Goal: Communication & Community: Answer question/provide support

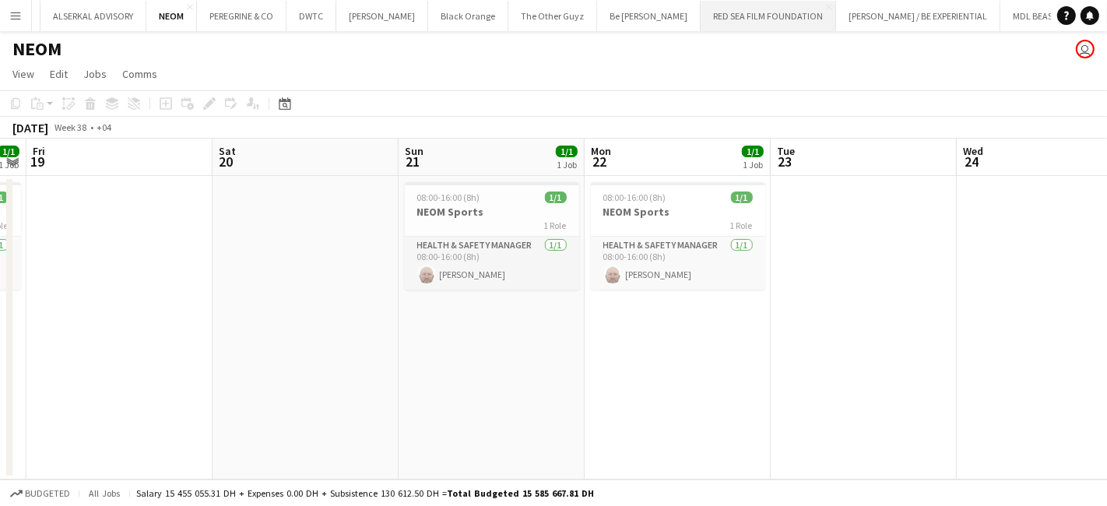
scroll to position [0, 480]
click at [615, 19] on button "RED SEA FILM FOUNDATION Close" at bounding box center [682, 16] width 135 height 30
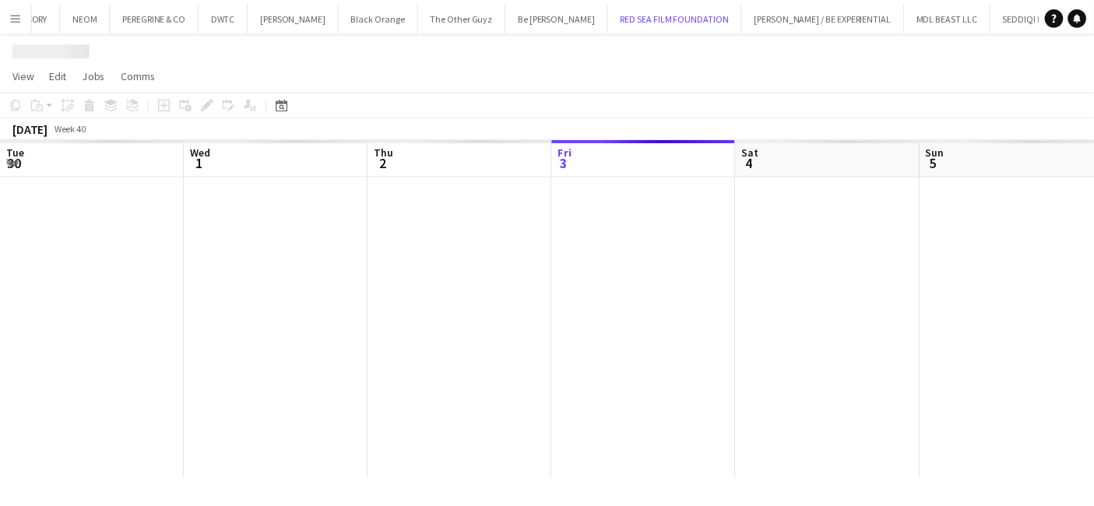
scroll to position [0, 371]
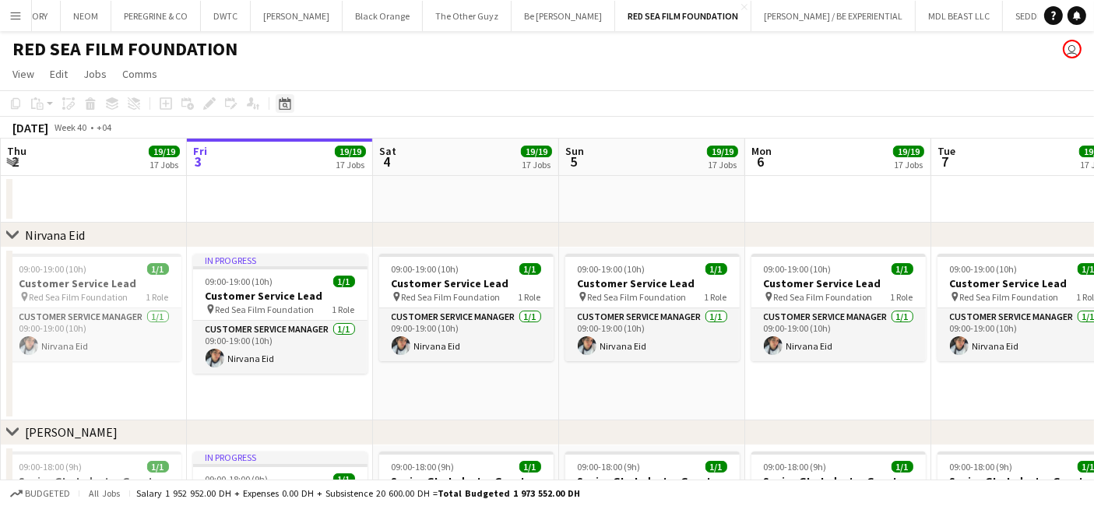
click at [283, 100] on icon at bounding box center [285, 103] width 12 height 12
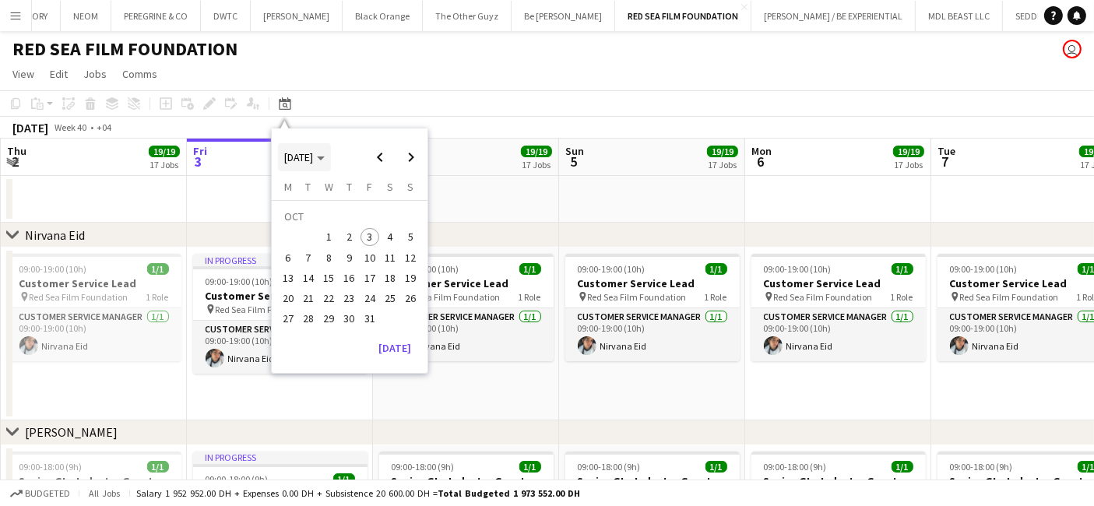
click at [313, 156] on span "[DATE]" at bounding box center [298, 157] width 29 height 14
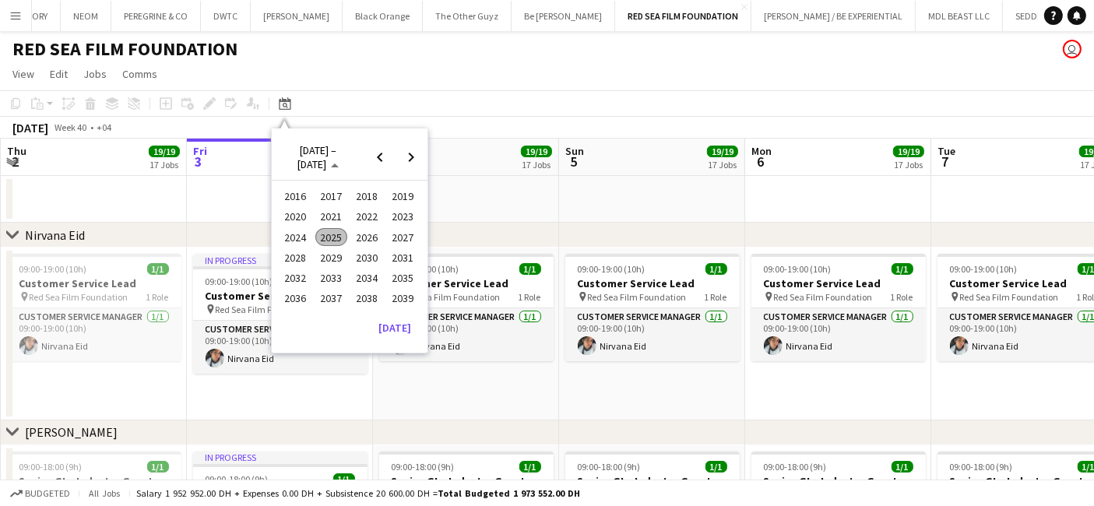
click at [294, 236] on span "2024" at bounding box center [296, 237] width 32 height 19
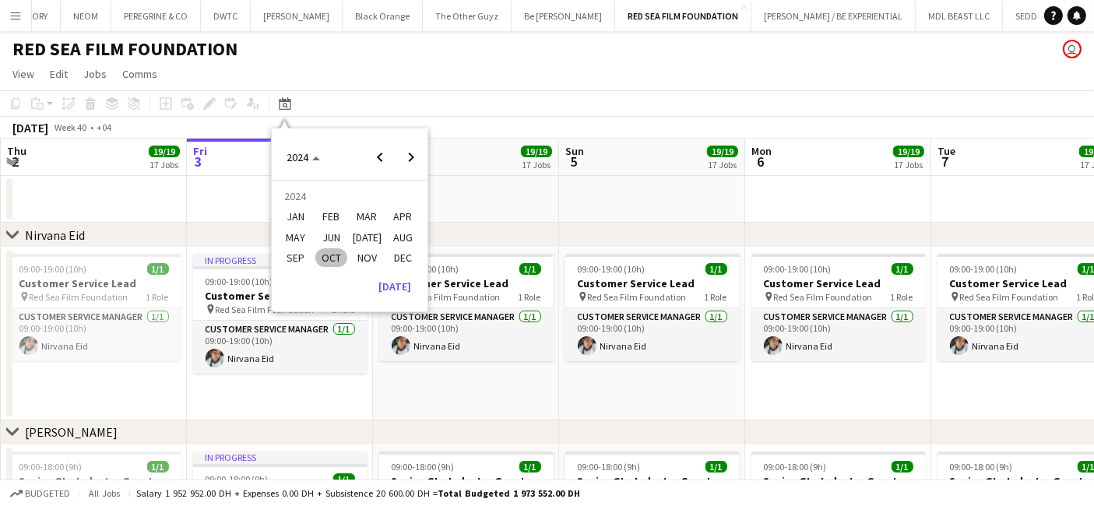
click at [363, 258] on span "NOV" at bounding box center [367, 257] width 32 height 19
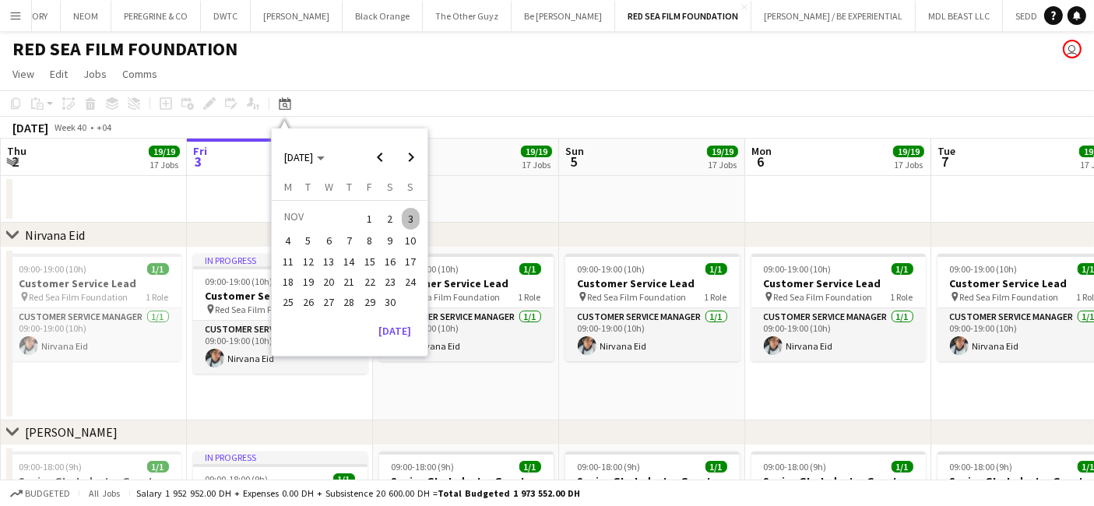
click at [374, 220] on span "1" at bounding box center [369, 219] width 19 height 22
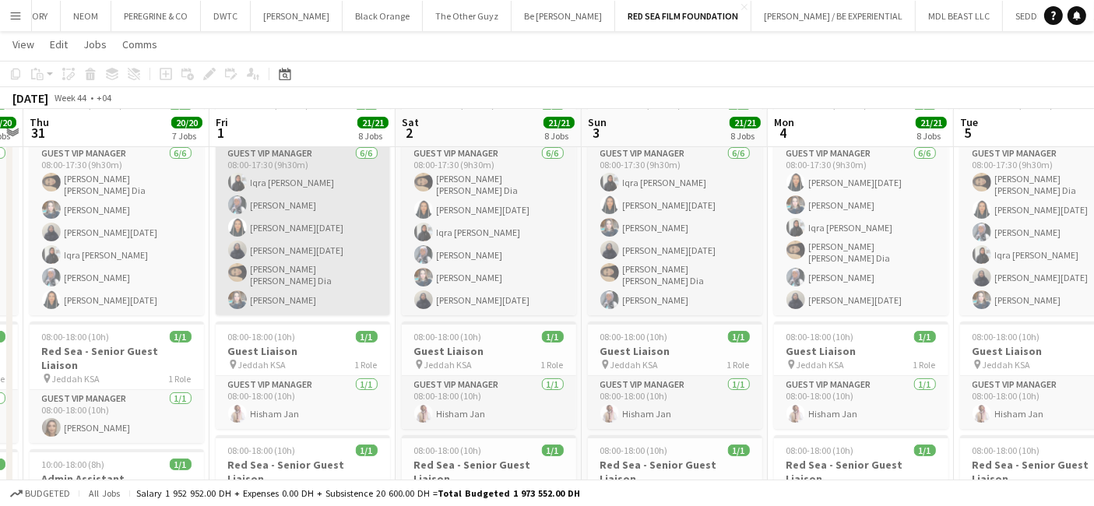
scroll to position [259, 0]
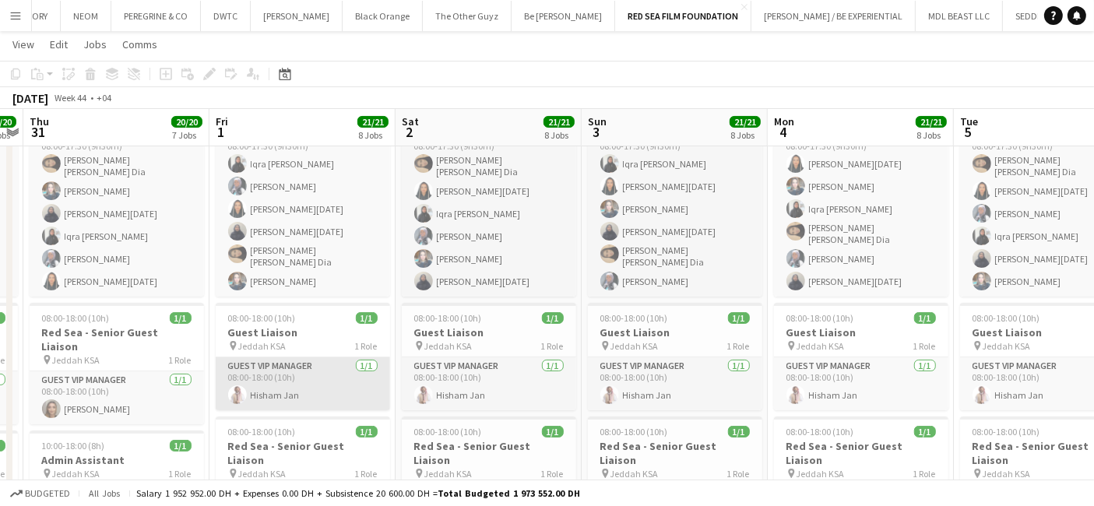
click at [282, 357] on app-card-role "Guest VIP Manager 1/1 08:00-18:00 (10h) Hisham Jan" at bounding box center [303, 383] width 174 height 53
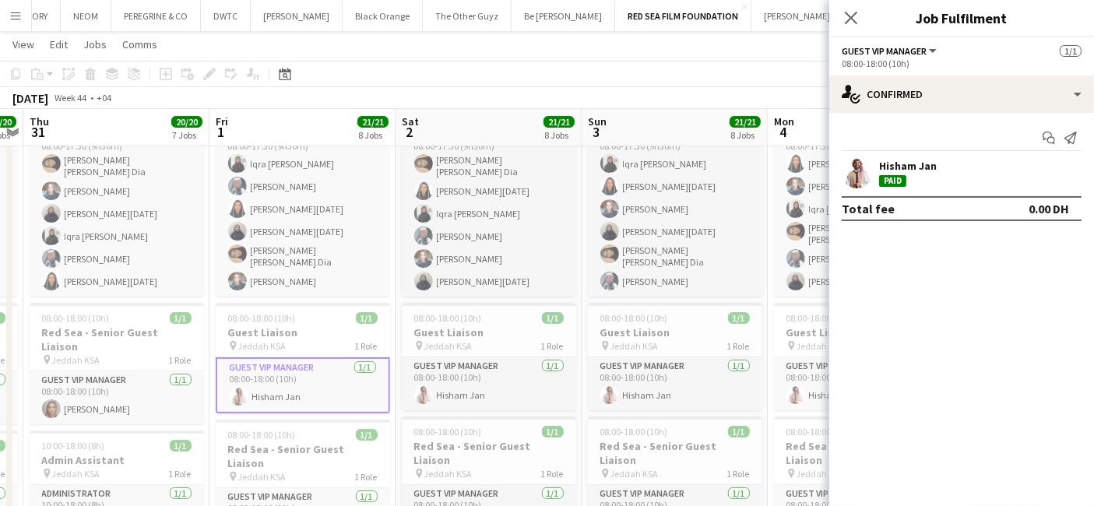
click at [904, 163] on div "Hisham Jan" at bounding box center [908, 166] width 58 height 14
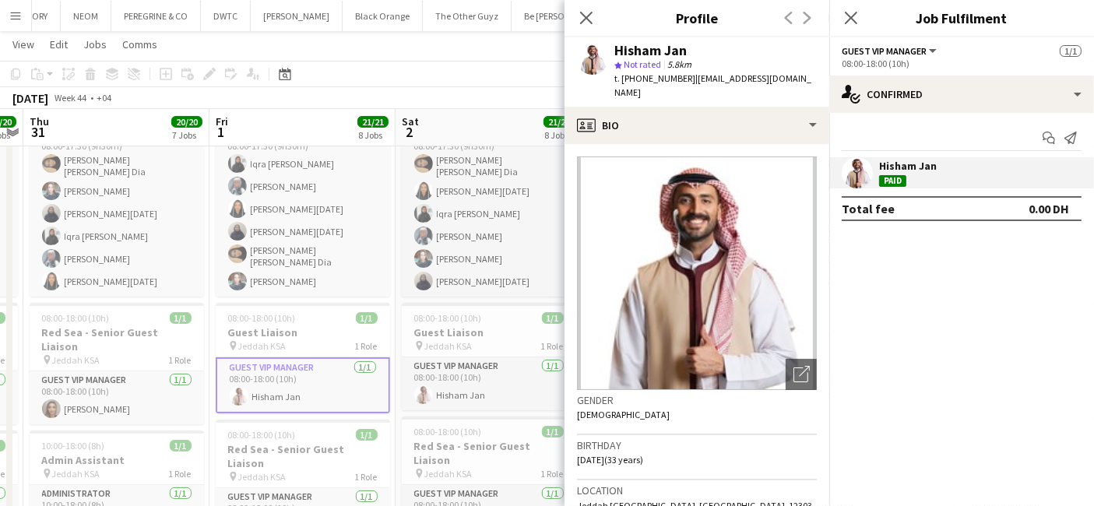
drag, startPoint x: 592, startPoint y: 21, endPoint x: 814, endPoint y: 9, distance: 222.2
click at [594, 21] on app-icon "Close pop-in" at bounding box center [586, 18] width 19 height 19
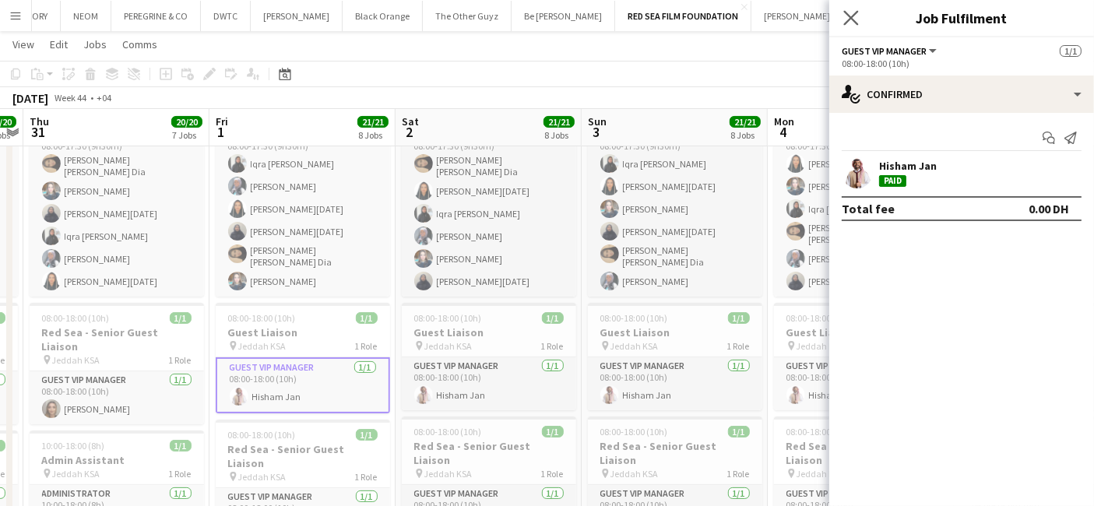
click at [847, 9] on app-icon "Close pop-in" at bounding box center [851, 18] width 23 height 23
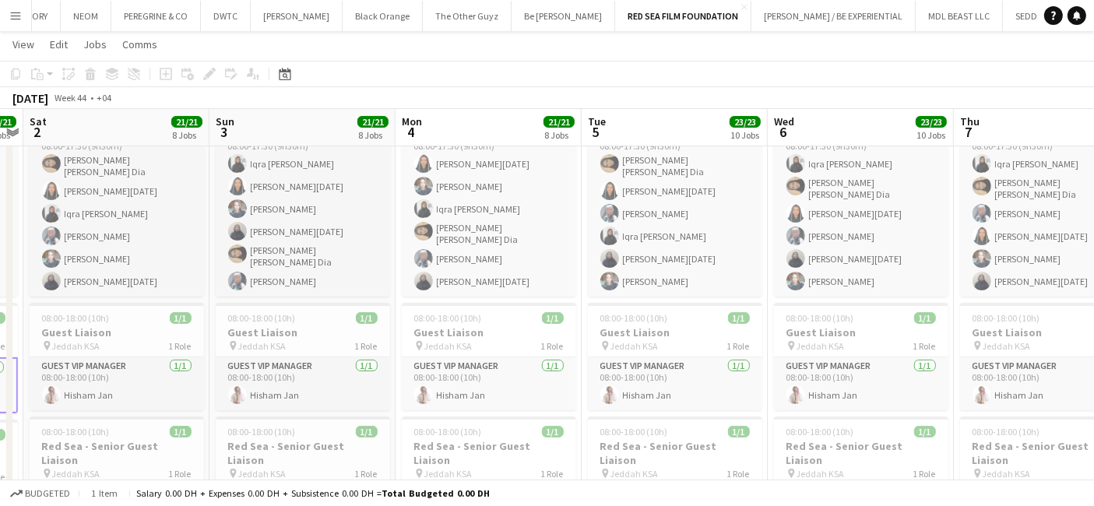
drag, startPoint x: 842, startPoint y: 303, endPoint x: 109, endPoint y: 370, distance: 736.4
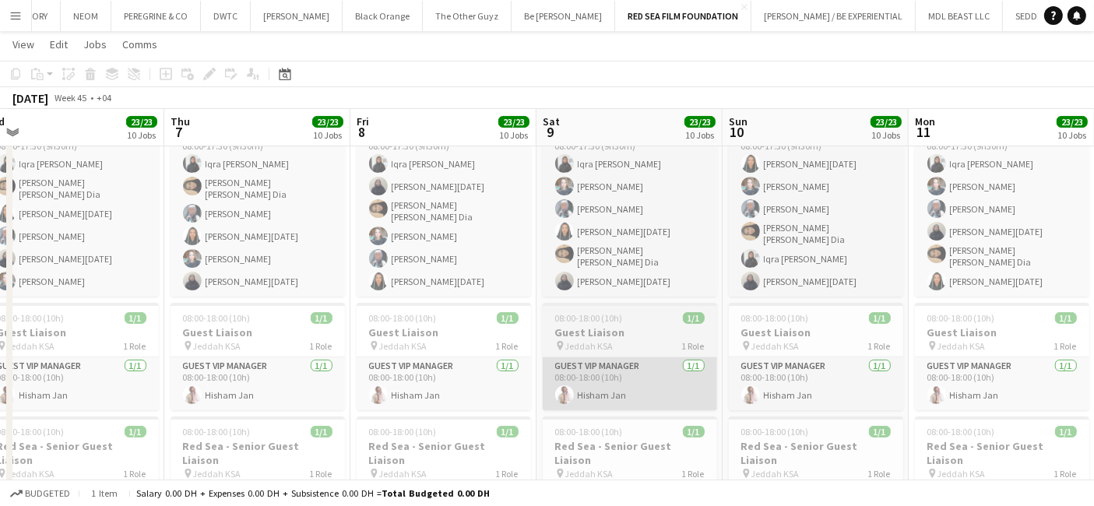
drag, startPoint x: 500, startPoint y: 365, endPoint x: 636, endPoint y: 370, distance: 136.3
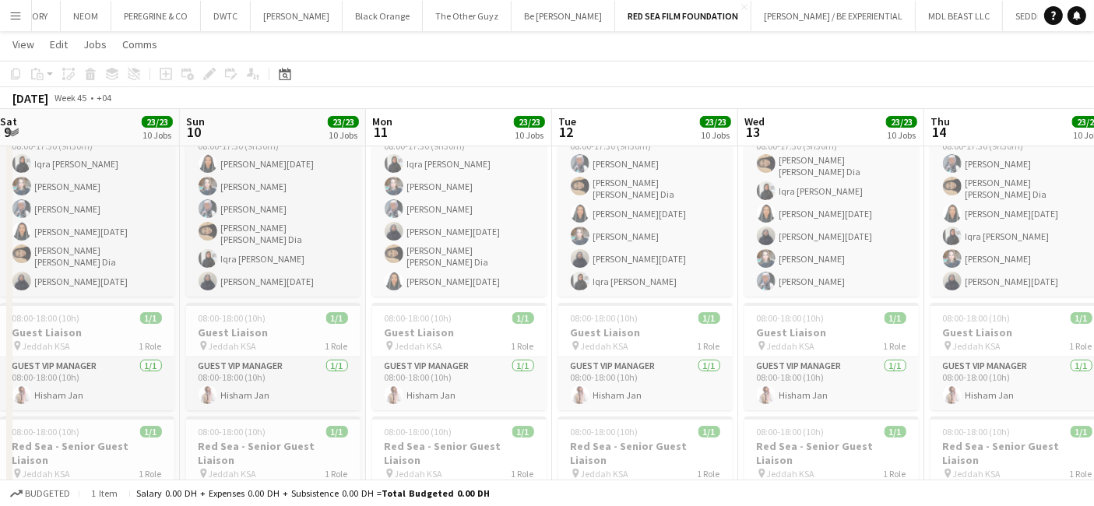
drag, startPoint x: 574, startPoint y: 372, endPoint x: 131, endPoint y: 389, distance: 443.3
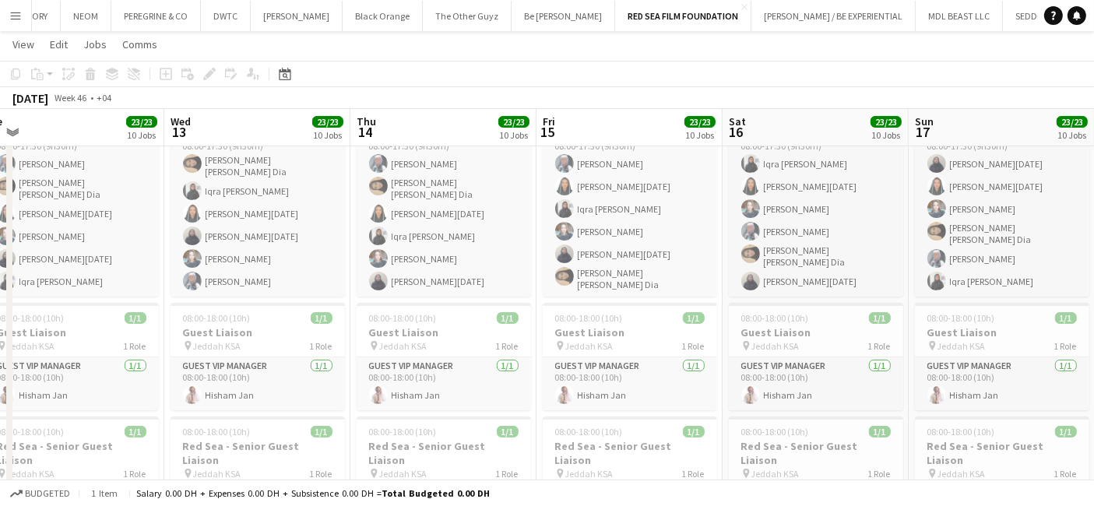
drag, startPoint x: 805, startPoint y: 377, endPoint x: 71, endPoint y: 386, distance: 734.2
drag, startPoint x: 30, startPoint y: 386, endPoint x: -30, endPoint y: 386, distance: 59.9
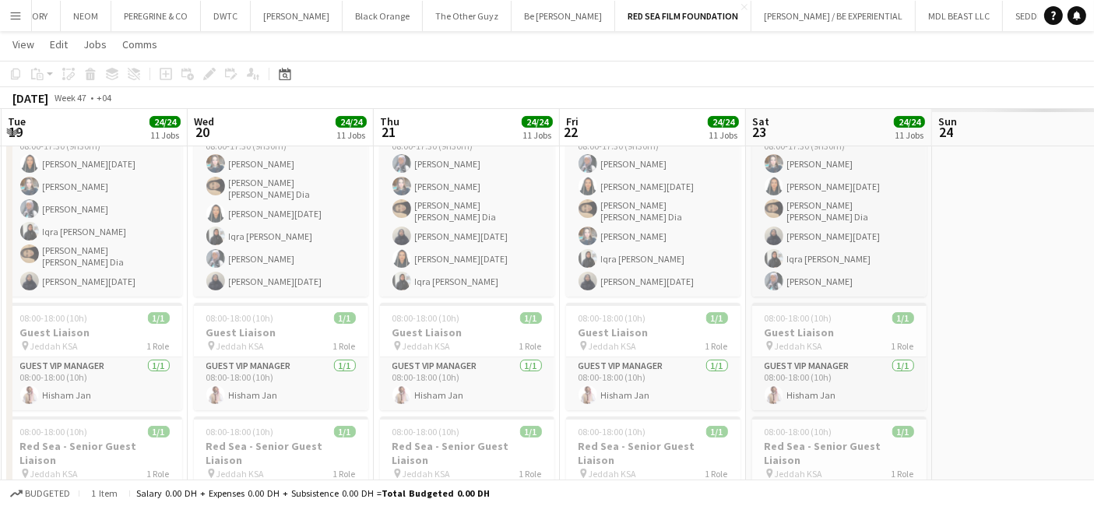
drag, startPoint x: 645, startPoint y: 375, endPoint x: 42, endPoint y: 386, distance: 602.7
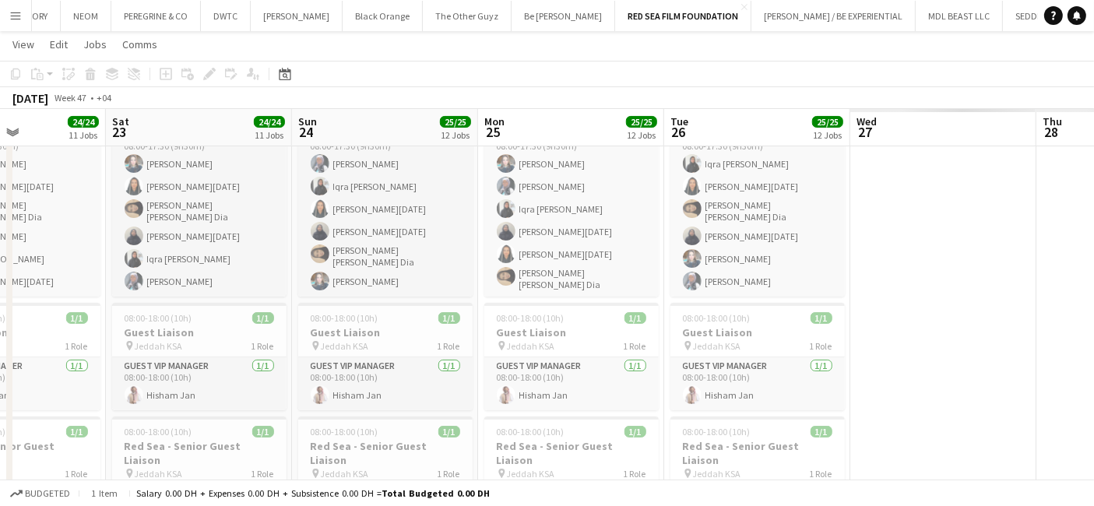
drag, startPoint x: 437, startPoint y: 384, endPoint x: 67, endPoint y: 381, distance: 369.8
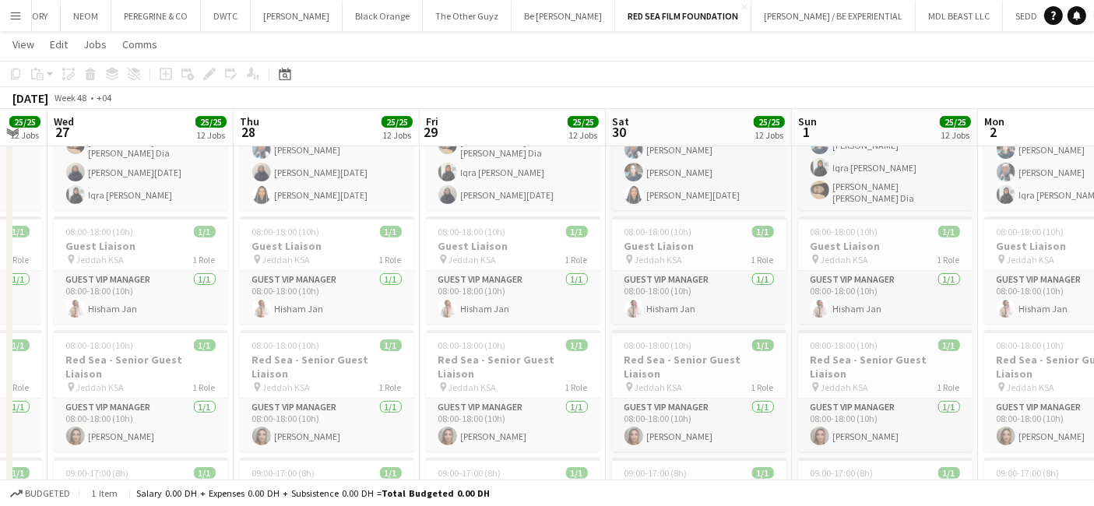
scroll to position [0, 529]
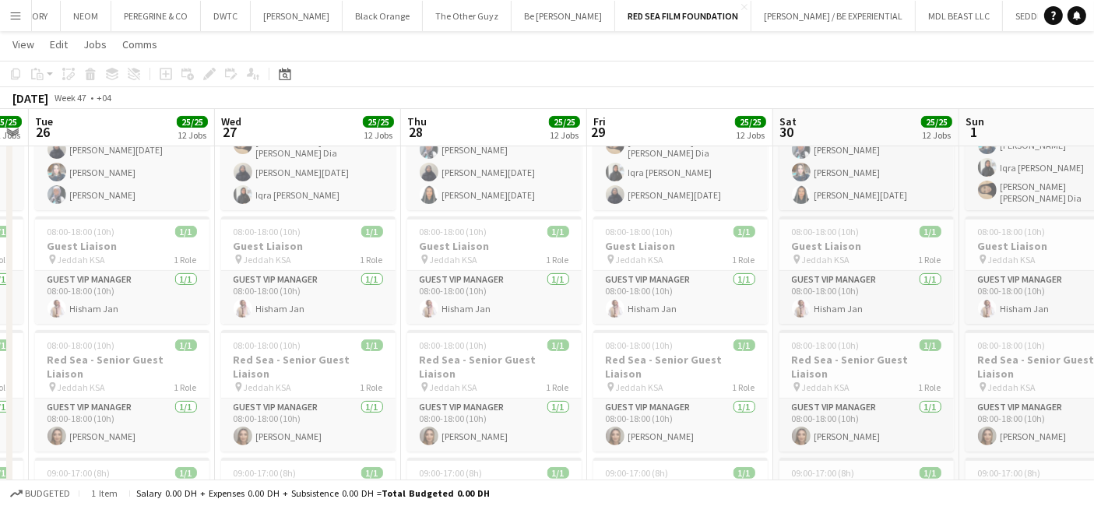
drag, startPoint x: 621, startPoint y: 328, endPoint x: 235, endPoint y: 349, distance: 386.7
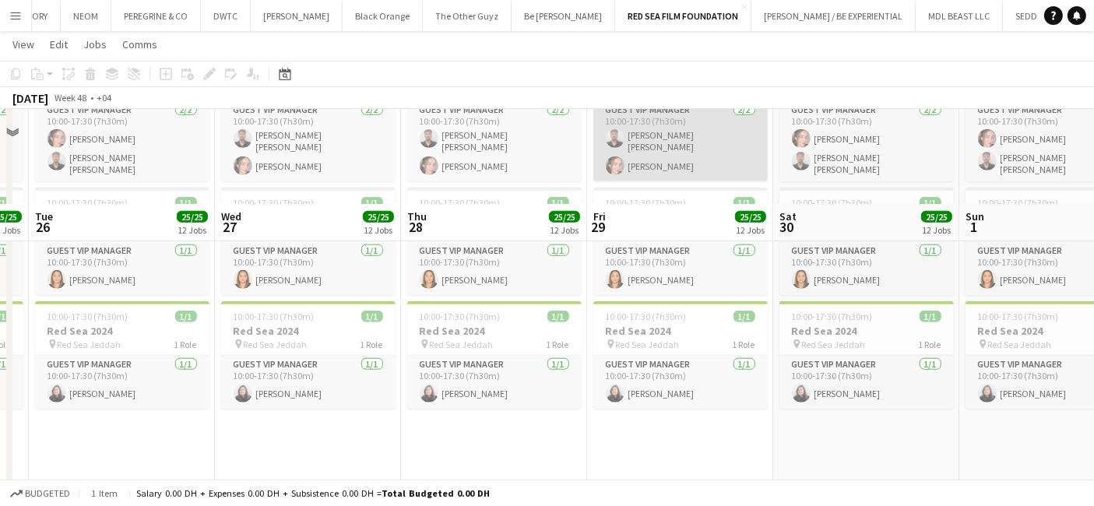
scroll to position [1557, 0]
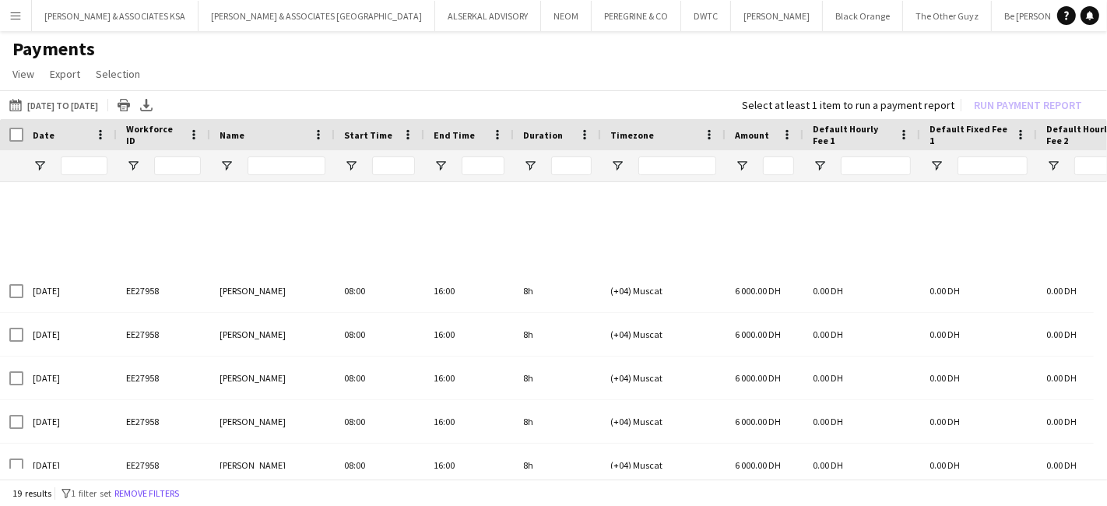
scroll to position [541, 0]
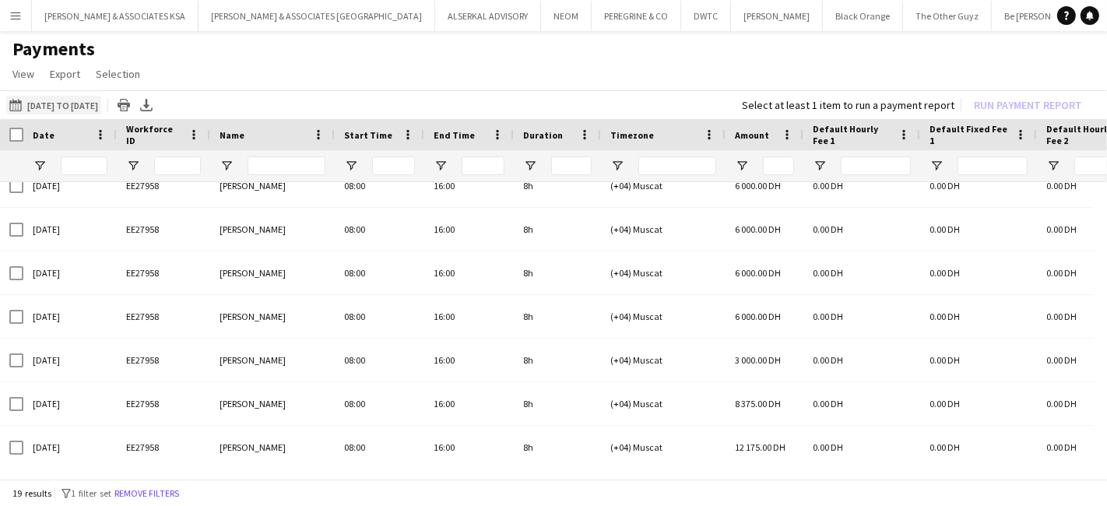
click at [69, 102] on button "[DATE] to [DATE] [DATE] to [DATE]" at bounding box center [53, 105] width 95 height 19
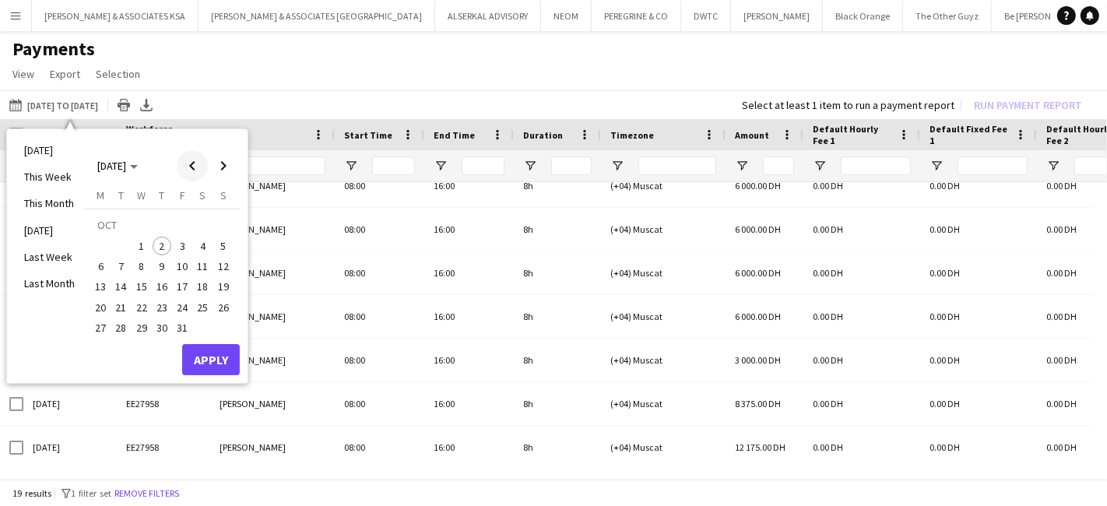
click at [202, 164] on span "Previous month" at bounding box center [192, 165] width 31 height 31
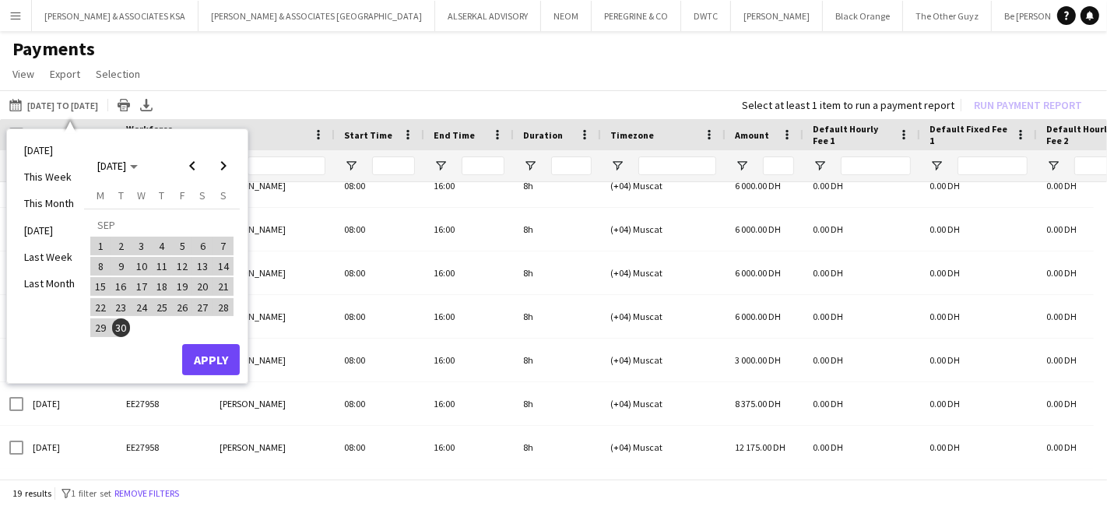
click at [104, 236] on button "1" at bounding box center [100, 246] width 20 height 20
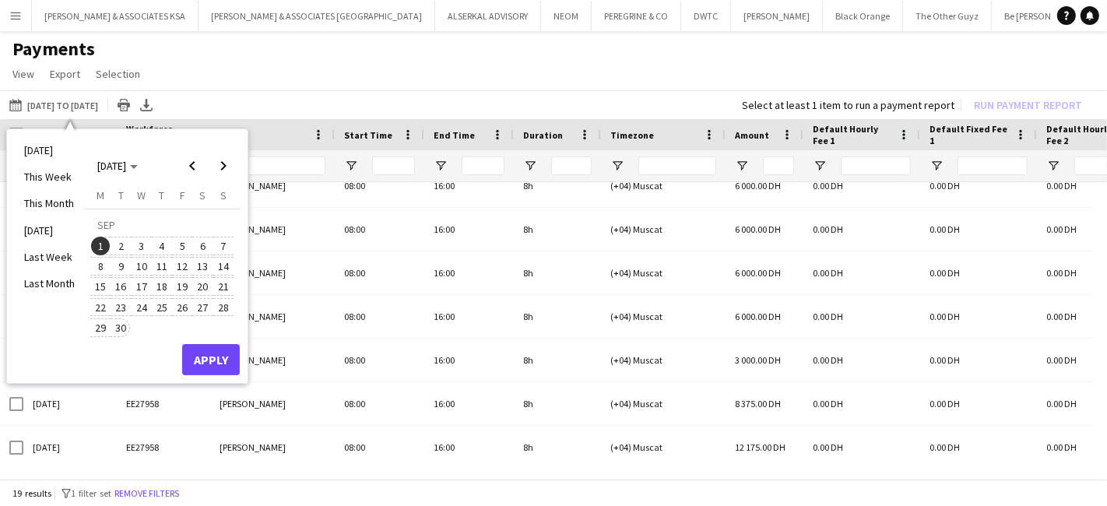
click at [123, 327] on span "30" at bounding box center [121, 327] width 19 height 19
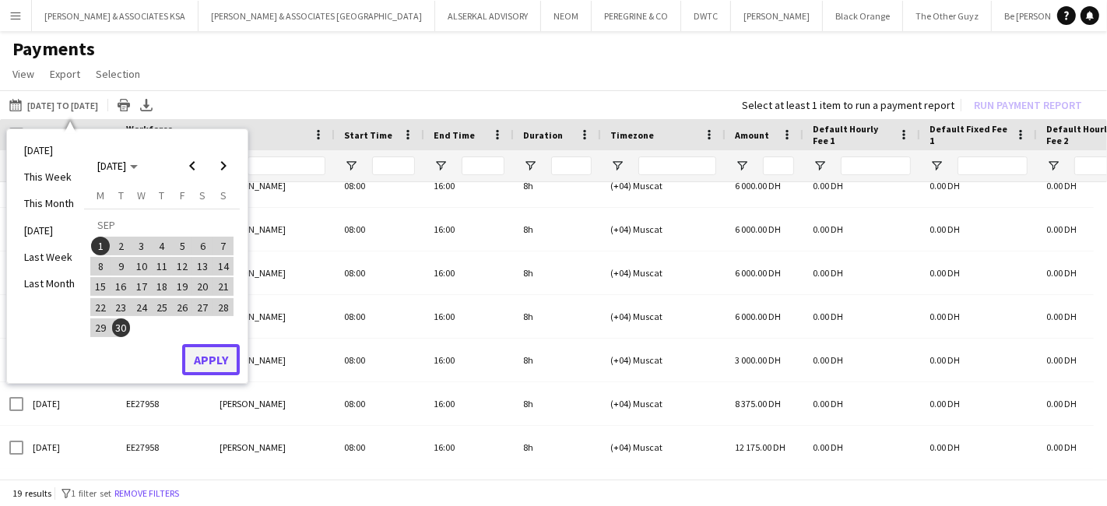
click at [221, 354] on button "Apply" at bounding box center [211, 359] width 58 height 31
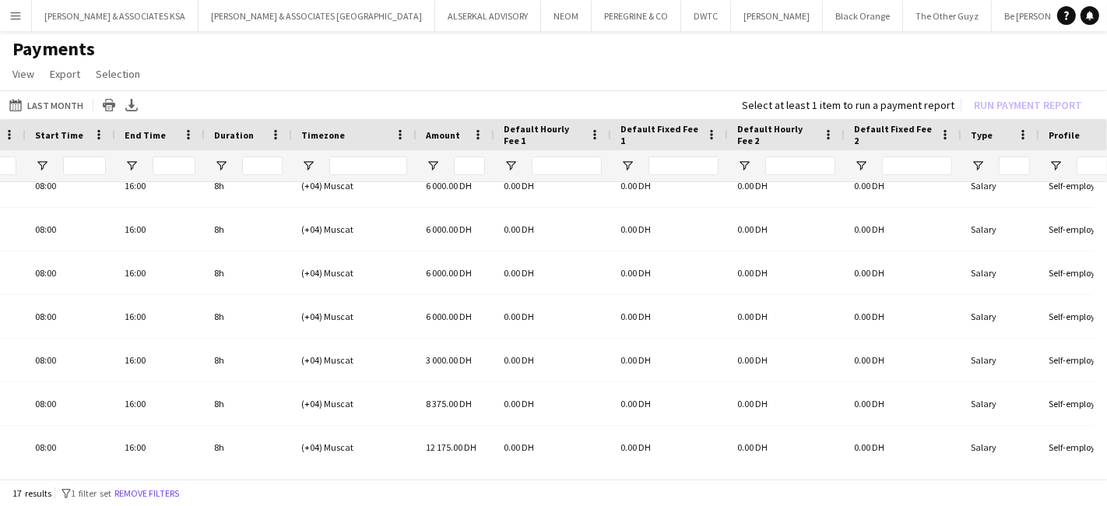
scroll to position [0, 0]
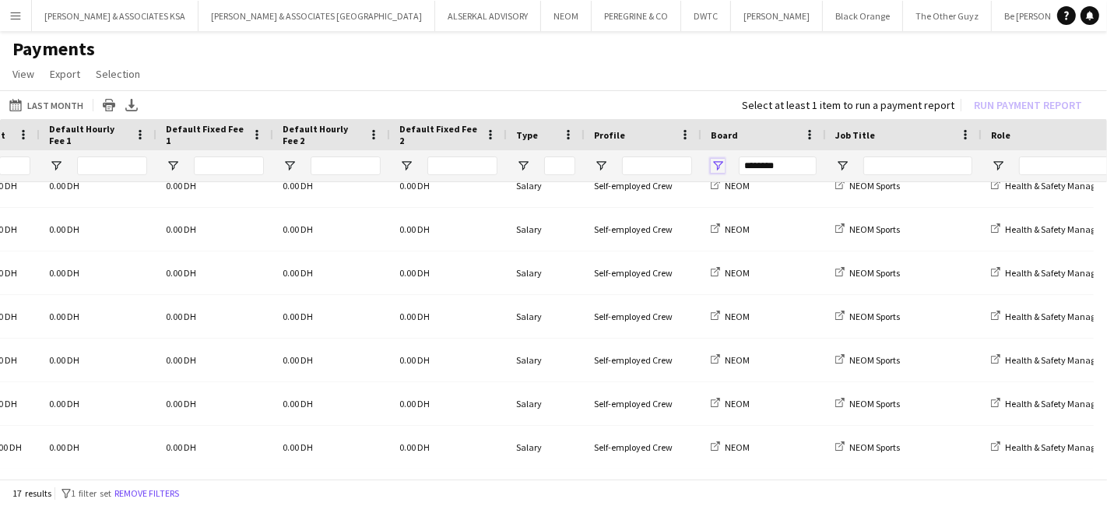
click at [716, 166] on span "Open Filter Menu" at bounding box center [718, 166] width 14 height 14
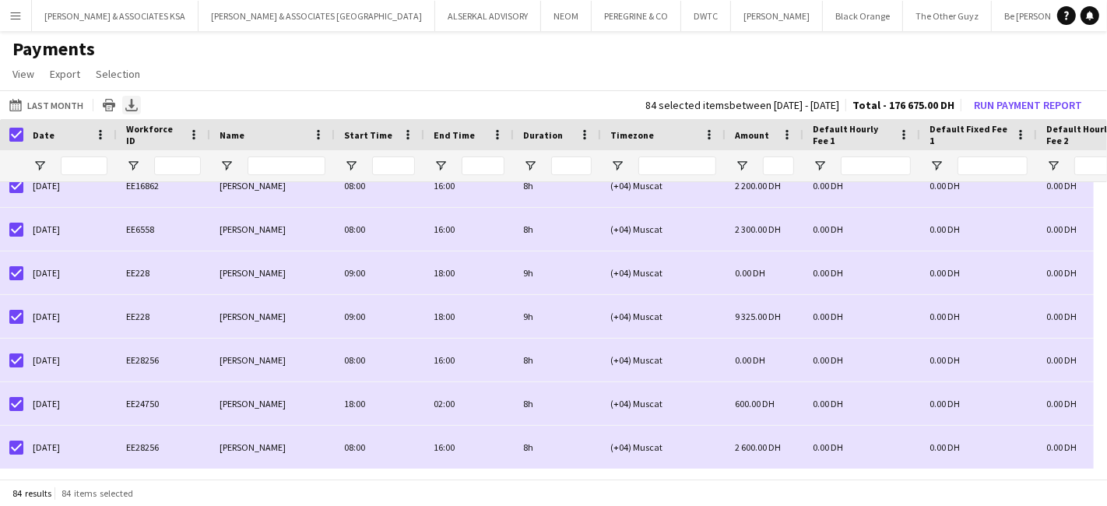
click at [128, 97] on div "Export XLSX" at bounding box center [131, 105] width 19 height 19
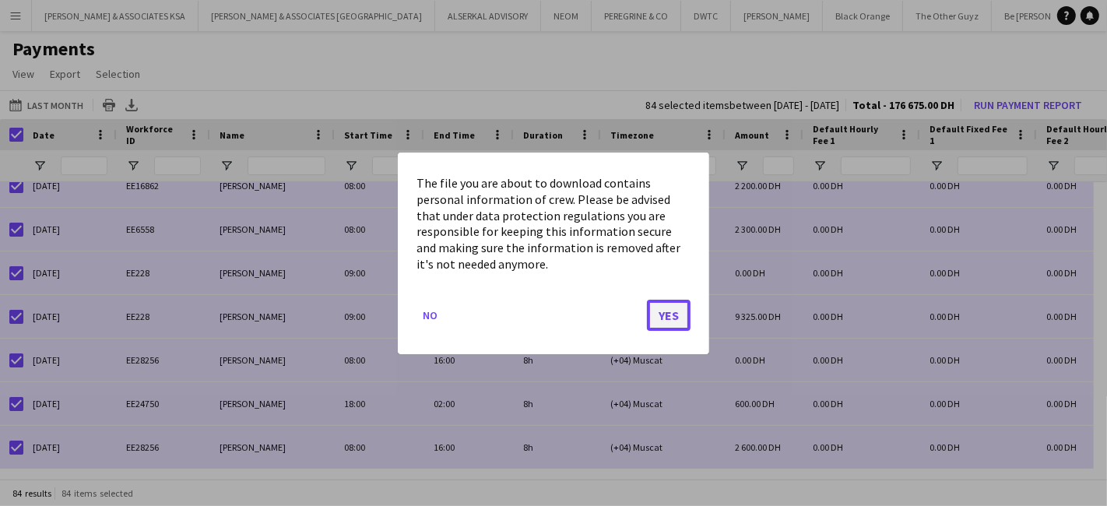
click at [667, 317] on button "Yes" at bounding box center [669, 314] width 44 height 31
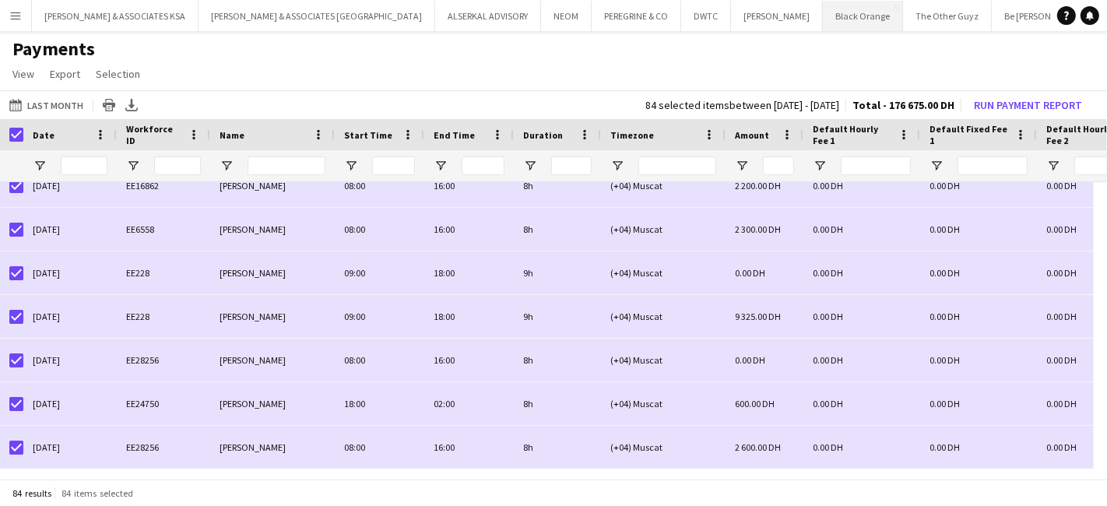
click at [823, 18] on button "Black Orange Close" at bounding box center [863, 16] width 80 height 30
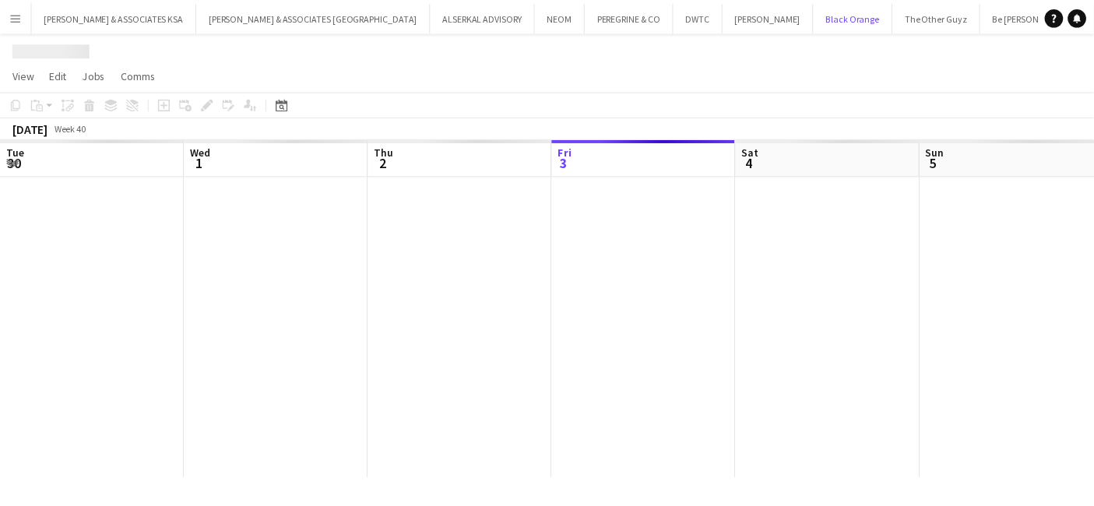
scroll to position [0, 371]
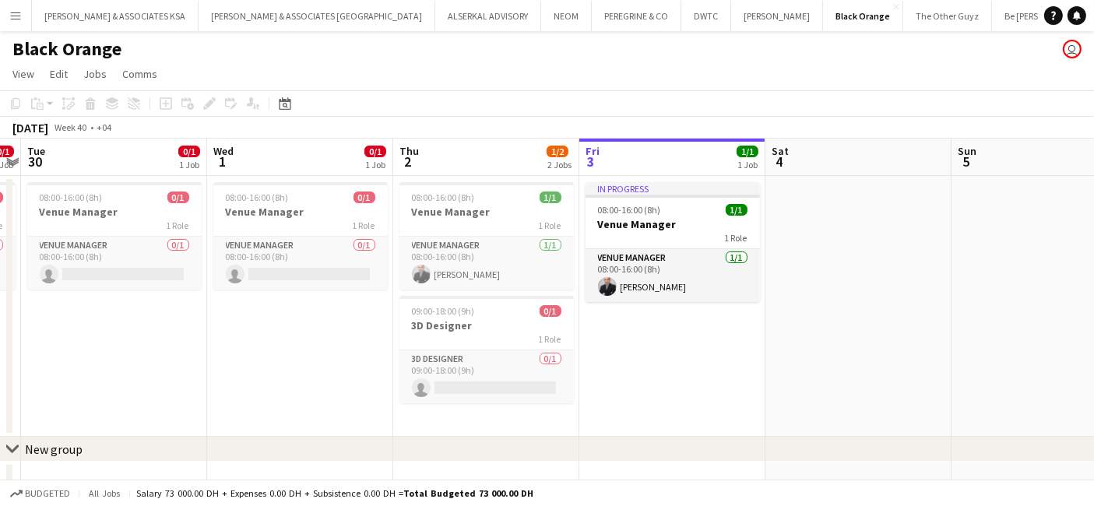
drag, startPoint x: 462, startPoint y: 361, endPoint x: 782, endPoint y: 361, distance: 320.0
click at [782, 361] on app-calendar-viewport "Sun 28 Mon 29 0/1 1 Job Tue 30 0/1 1 Job Wed 1 0/1 1 Job Thu 2 1/2 2 Jobs Fri 3…" at bounding box center [547, 324] width 1094 height 370
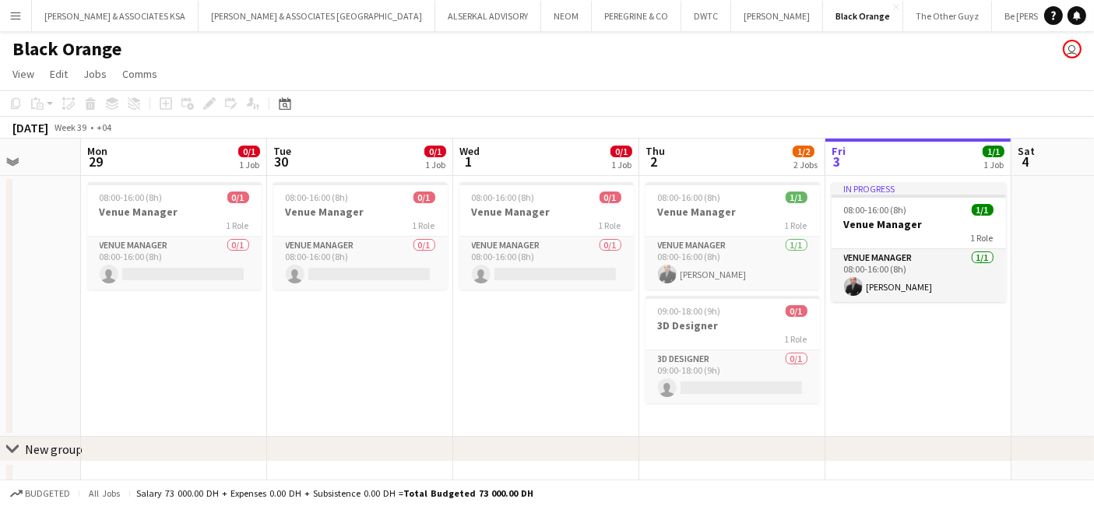
drag, startPoint x: 642, startPoint y: 378, endPoint x: 1023, endPoint y: 378, distance: 380.7
click at [1023, 378] on app-calendar-viewport "Fri 26 Sat 27 Sun 28 Mon 29 0/1 1 Job Tue 30 0/1 1 Job Wed 1 0/1 1 Job Thu 2 1/…" at bounding box center [547, 324] width 1094 height 370
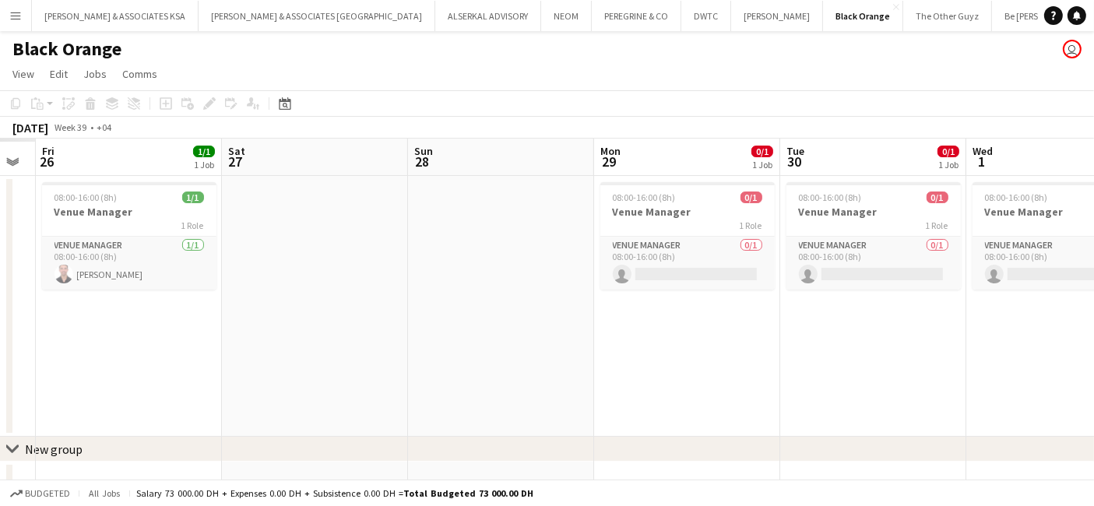
drag, startPoint x: 916, startPoint y: 388, endPoint x: 864, endPoint y: 387, distance: 51.4
click at [929, 385] on app-calendar-viewport "Wed 24 Thu 25 Fri 26 1/1 1 Job Sat 27 Sun 28 Mon 29 0/1 1 Job Tue 30 0/1 1 Job …" at bounding box center [547, 324] width 1094 height 370
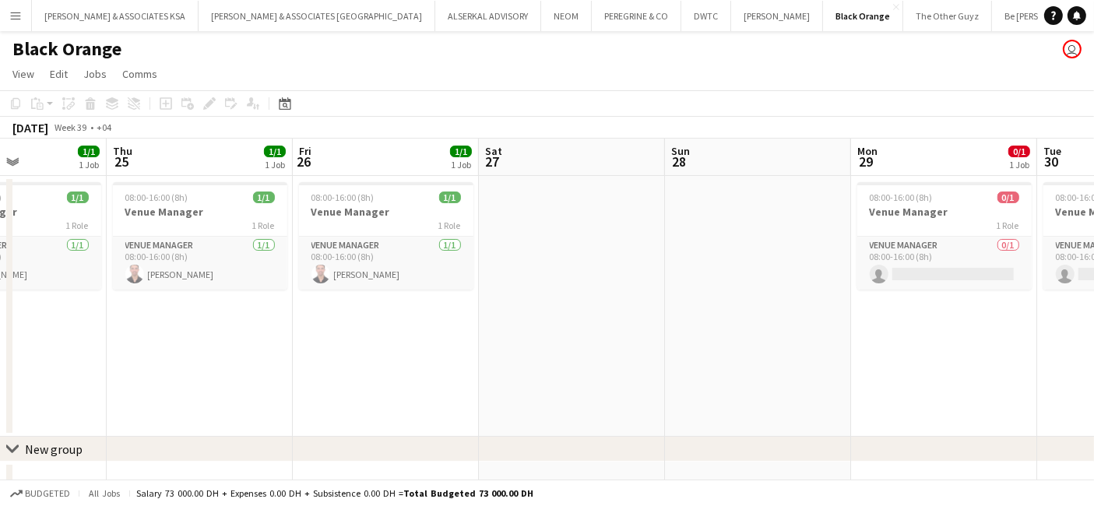
drag, startPoint x: 857, startPoint y: 389, endPoint x: 490, endPoint y: 374, distance: 367.8
click at [857, 388] on app-calendar-viewport "Mon 22 Tue 23 1/1 1 Job Wed 24 1/1 1 Job Thu 25 1/1 1 Job Fri 26 1/1 1 Job Sat …" at bounding box center [547, 324] width 1094 height 370
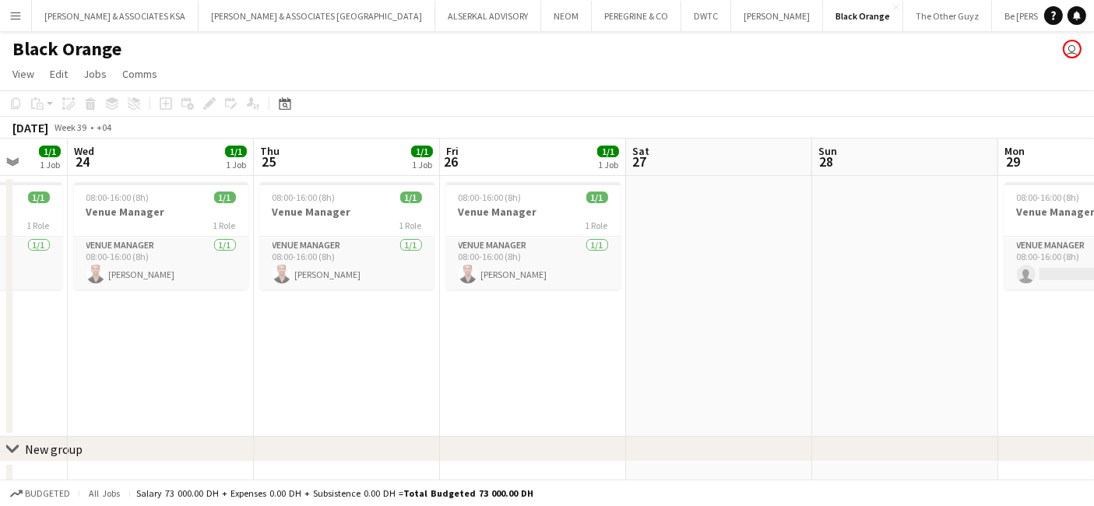
drag, startPoint x: 490, startPoint y: 377, endPoint x: 810, endPoint y: 377, distance: 319.2
click at [810, 378] on app-calendar-viewport "Mon 22 1/2 2 Jobs Tue 23 1/1 1 Job Wed 24 1/1 1 Job Thu 25 1/1 1 Job Fri 26 1/1…" at bounding box center [547, 324] width 1094 height 370
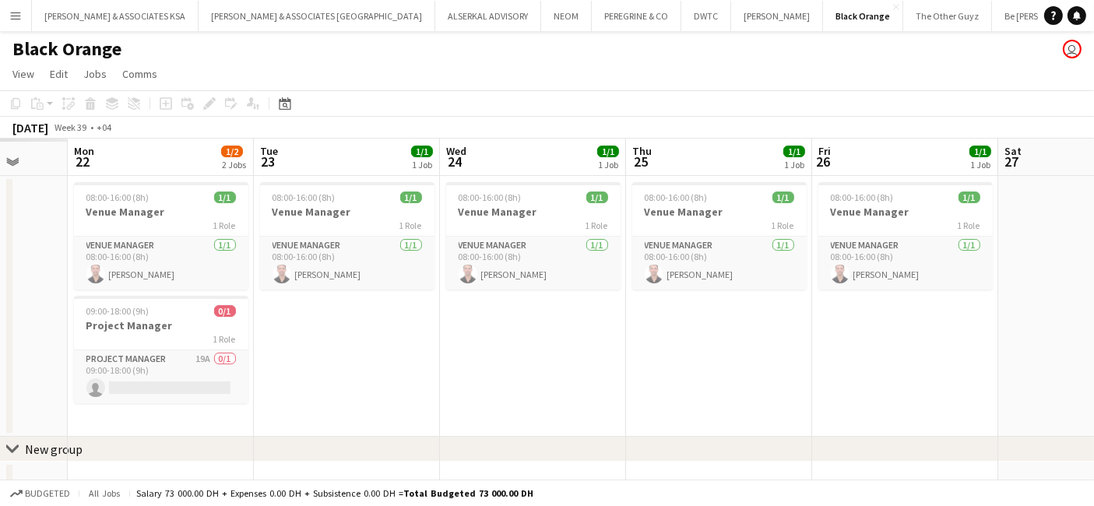
scroll to position [0, 481]
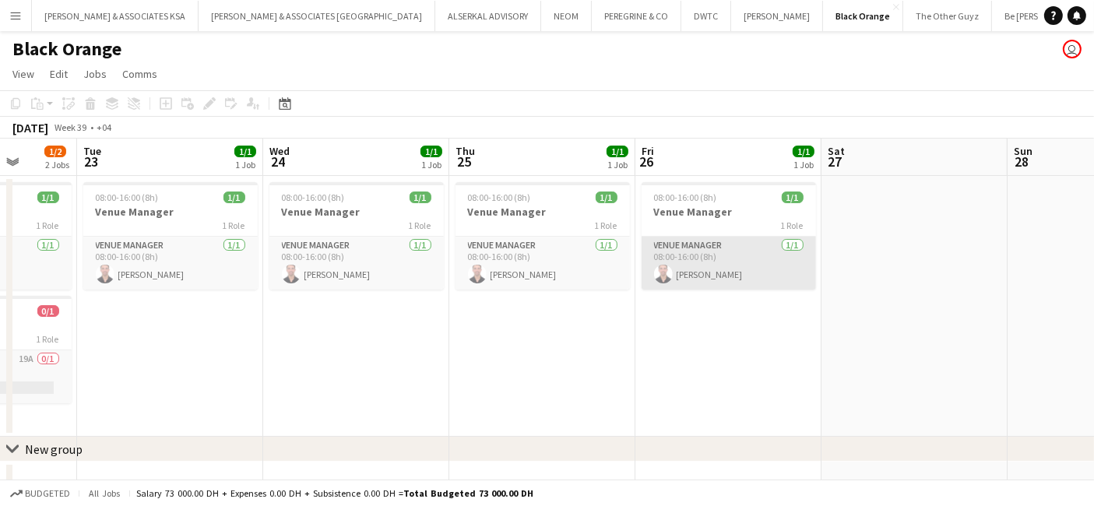
click at [667, 240] on app-card-role "Venue Manager [DATE] 08:00-16:00 (8h) [PERSON_NAME]" at bounding box center [729, 263] width 174 height 53
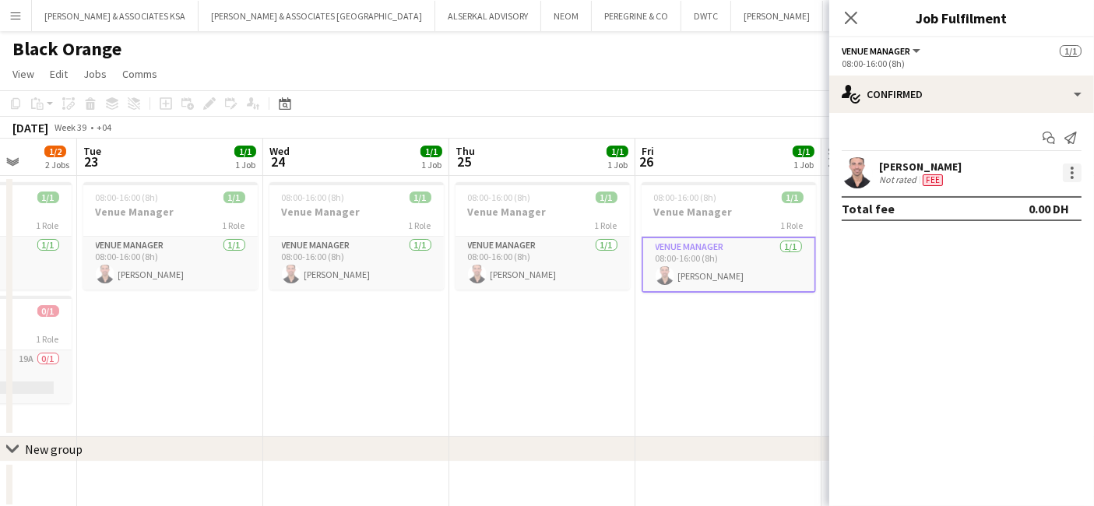
click at [1072, 172] on div at bounding box center [1072, 172] width 3 height 3
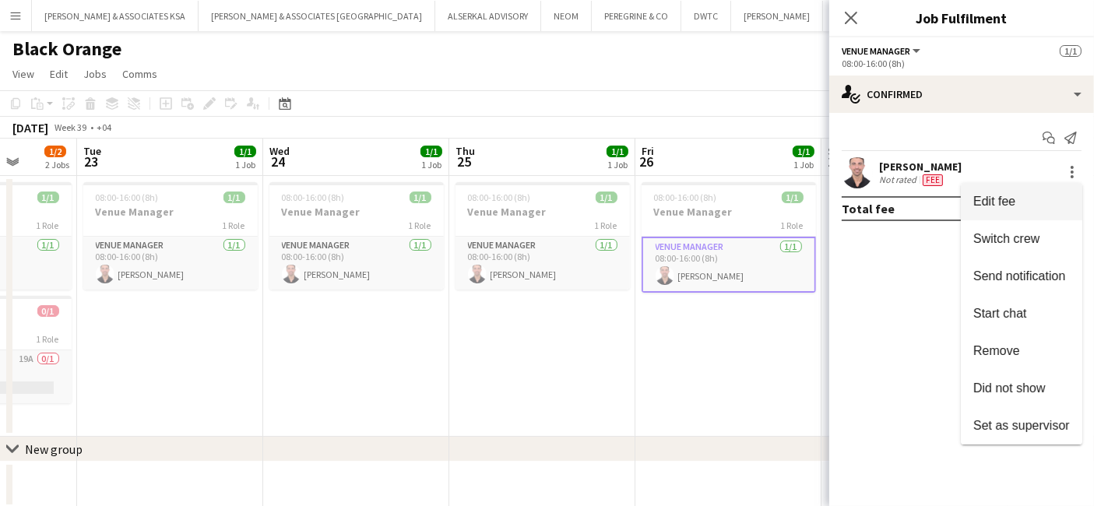
click at [984, 202] on span "Edit fee" at bounding box center [994, 201] width 42 height 13
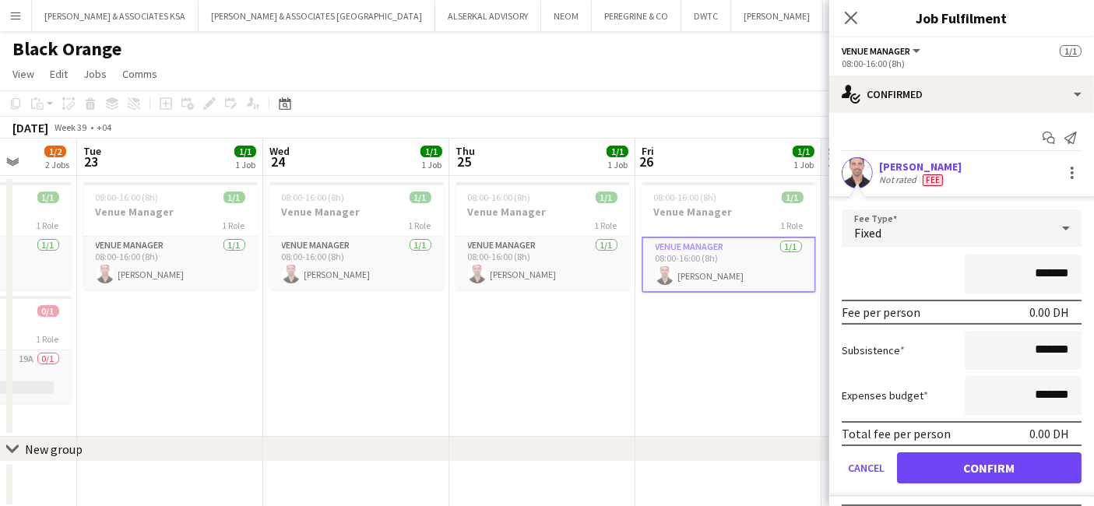
click at [927, 232] on div "Fixed" at bounding box center [946, 227] width 209 height 37
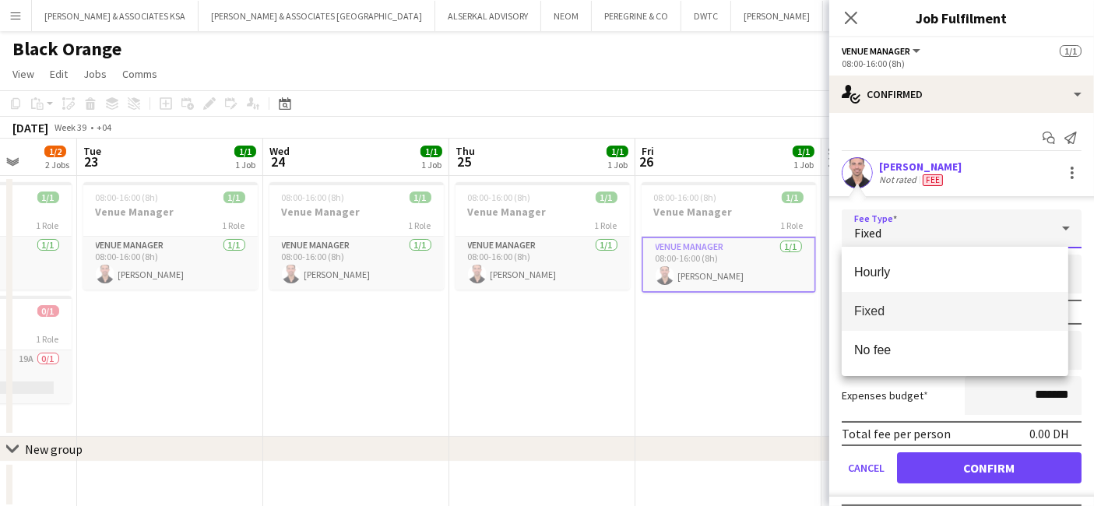
click at [927, 232] on div at bounding box center [547, 253] width 1094 height 506
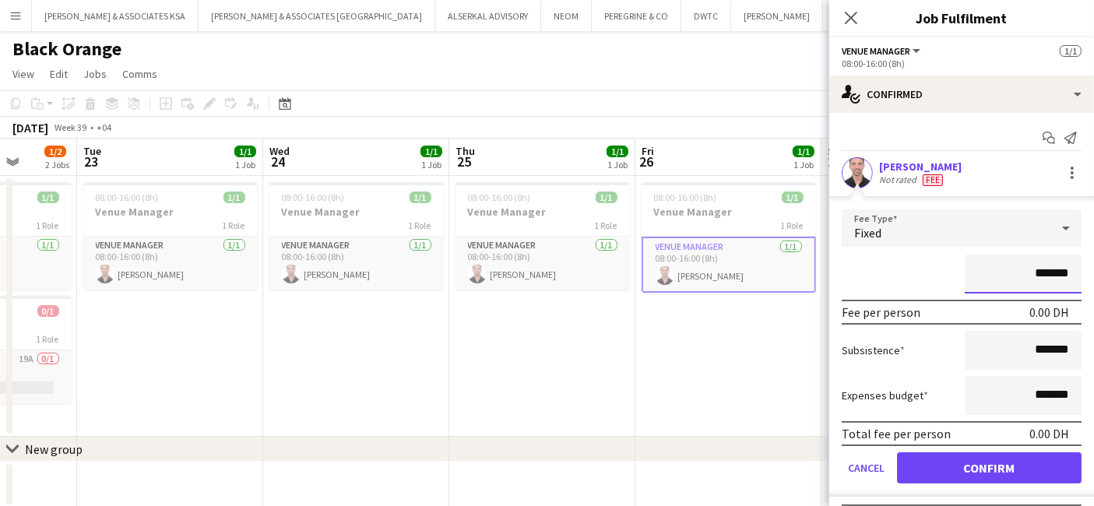
click at [1007, 263] on input "*******" at bounding box center [1023, 274] width 117 height 39
type input "**********"
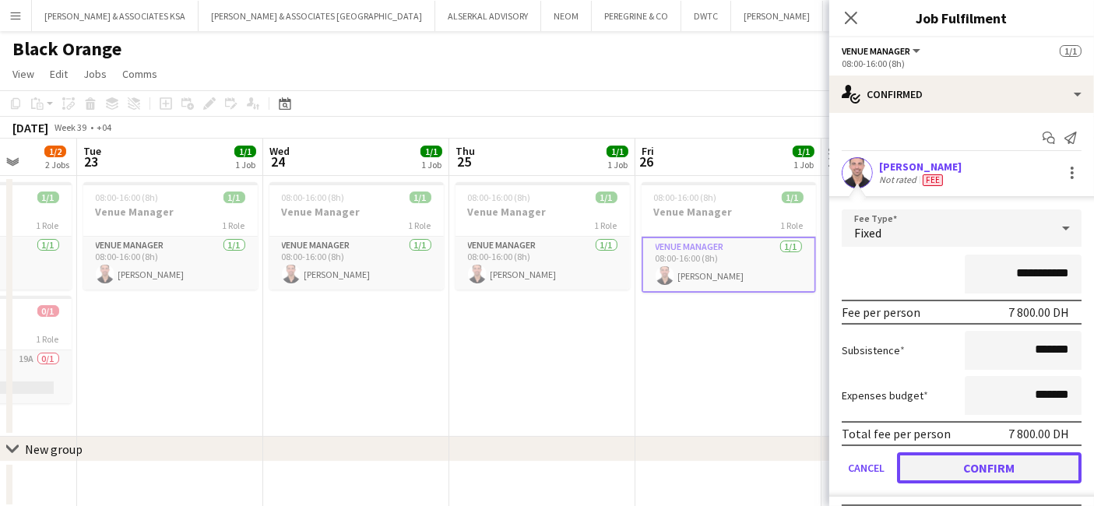
click at [968, 459] on button "Confirm" at bounding box center [989, 467] width 185 height 31
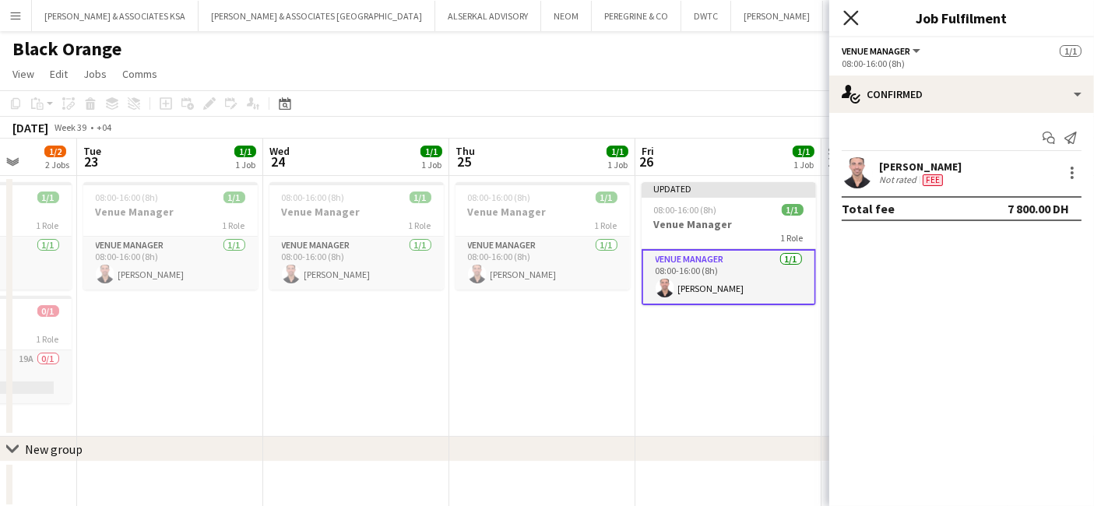
click at [849, 17] on icon at bounding box center [850, 17] width 15 height 15
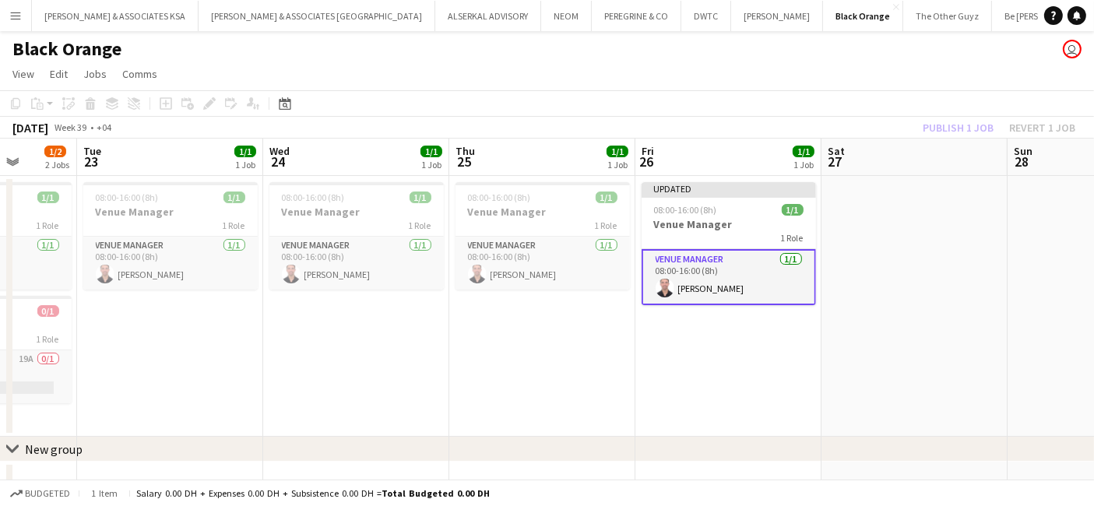
click at [974, 128] on div "Publish 1 job Revert 1 job" at bounding box center [999, 128] width 190 height 20
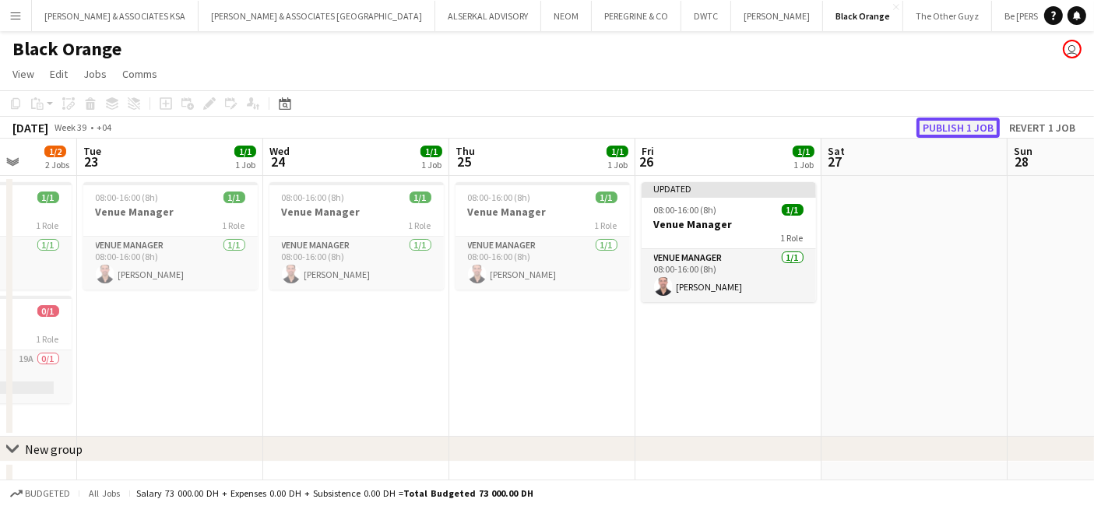
click at [974, 128] on button "Publish 1 job" at bounding box center [957, 128] width 83 height 20
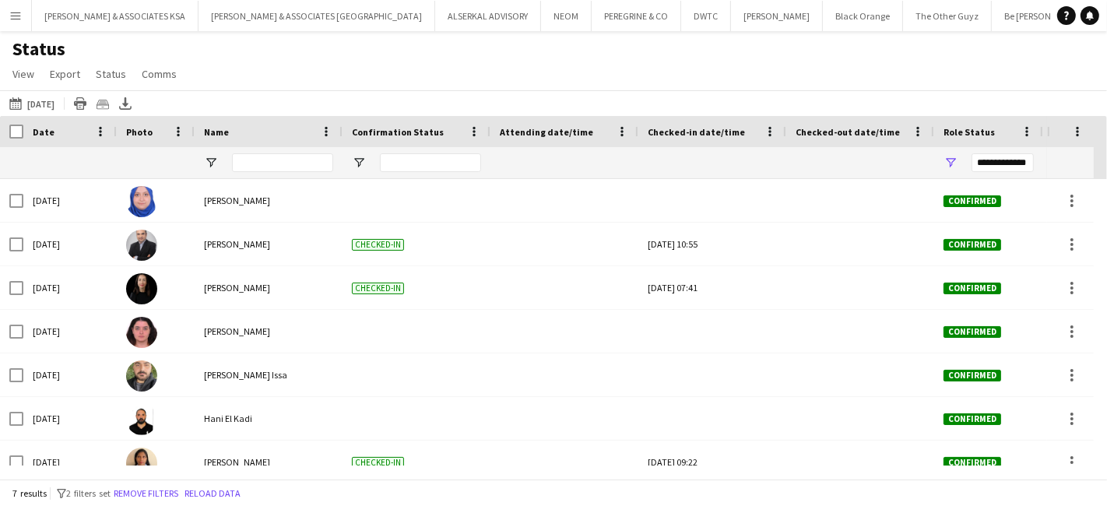
scroll to position [18, 0]
click at [36, 103] on button "Today Today" at bounding box center [31, 103] width 51 height 19
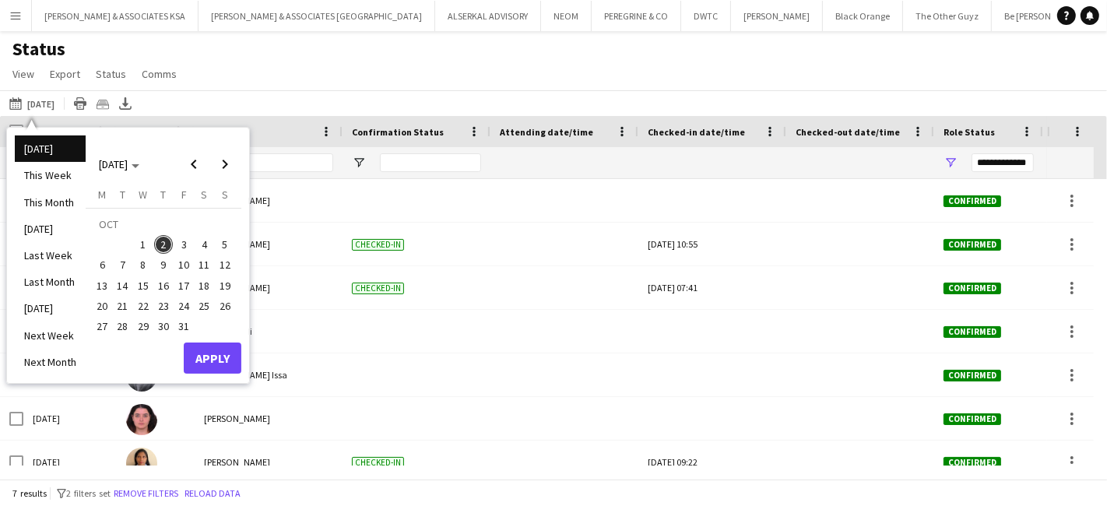
click at [178, 241] on span "3" at bounding box center [183, 244] width 19 height 19
click at [206, 354] on button "Apply" at bounding box center [213, 358] width 58 height 31
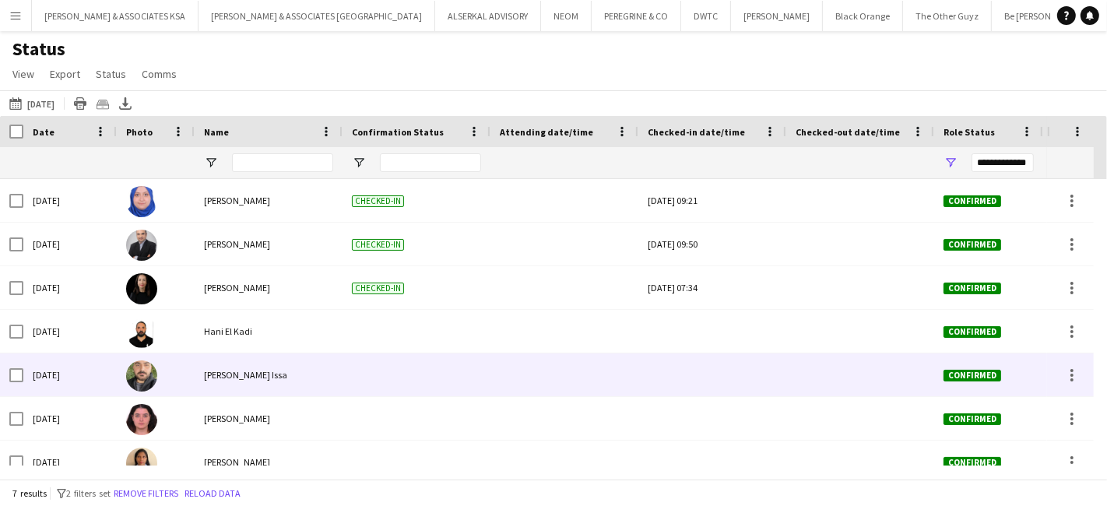
scroll to position [18, 0]
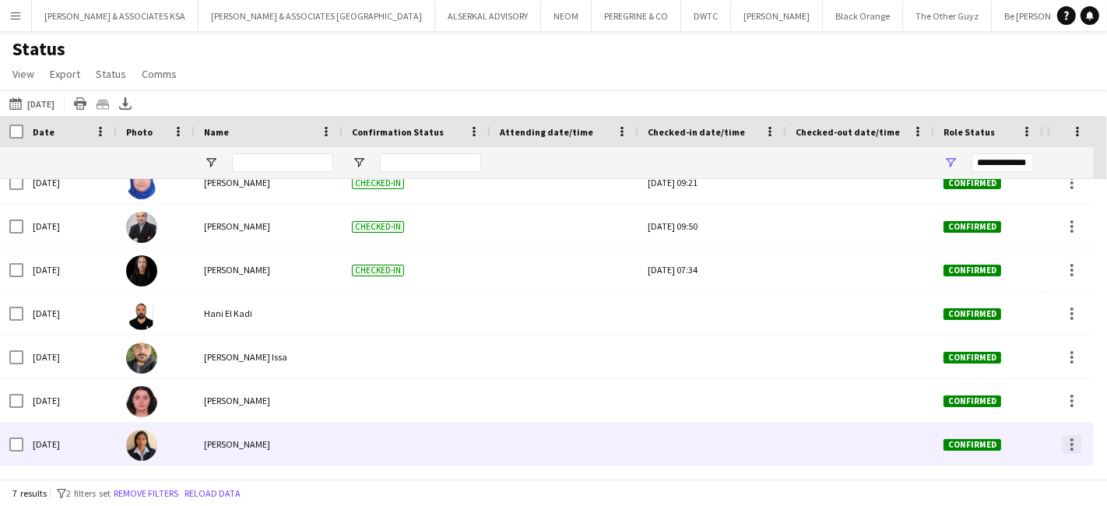
click at [1078, 445] on div at bounding box center [1072, 444] width 19 height 19
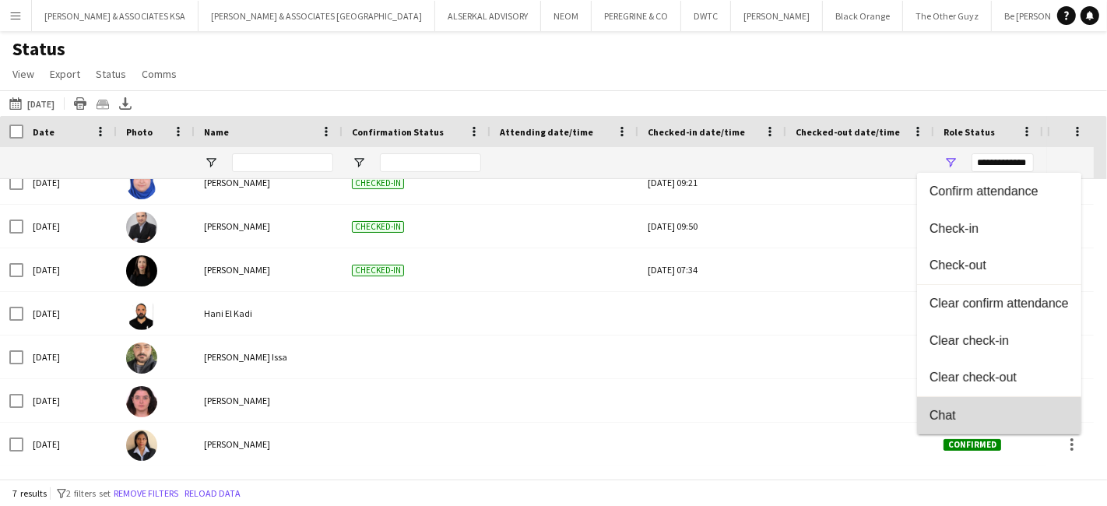
click at [979, 417] on span "Chat" at bounding box center [999, 416] width 139 height 14
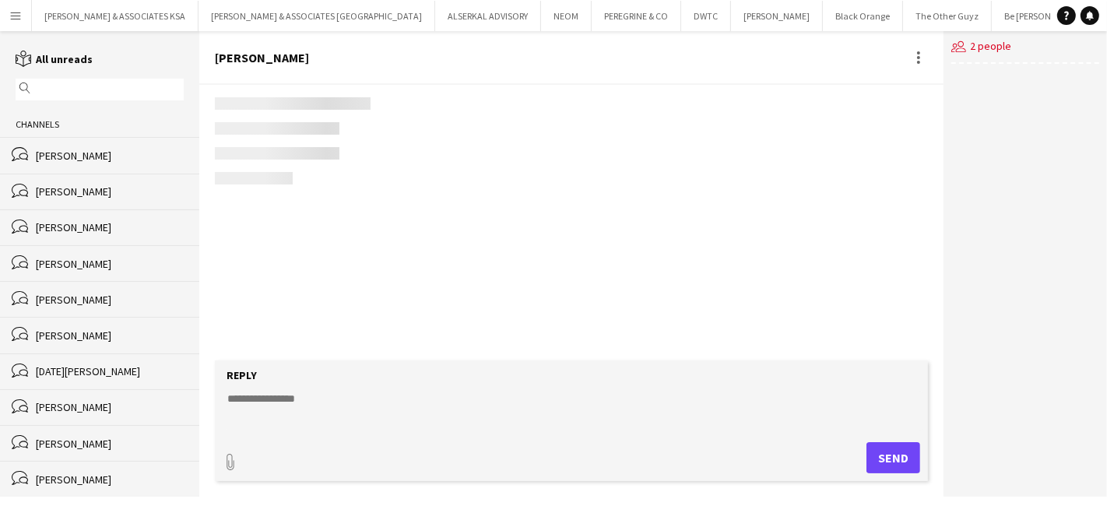
scroll to position [2494, 0]
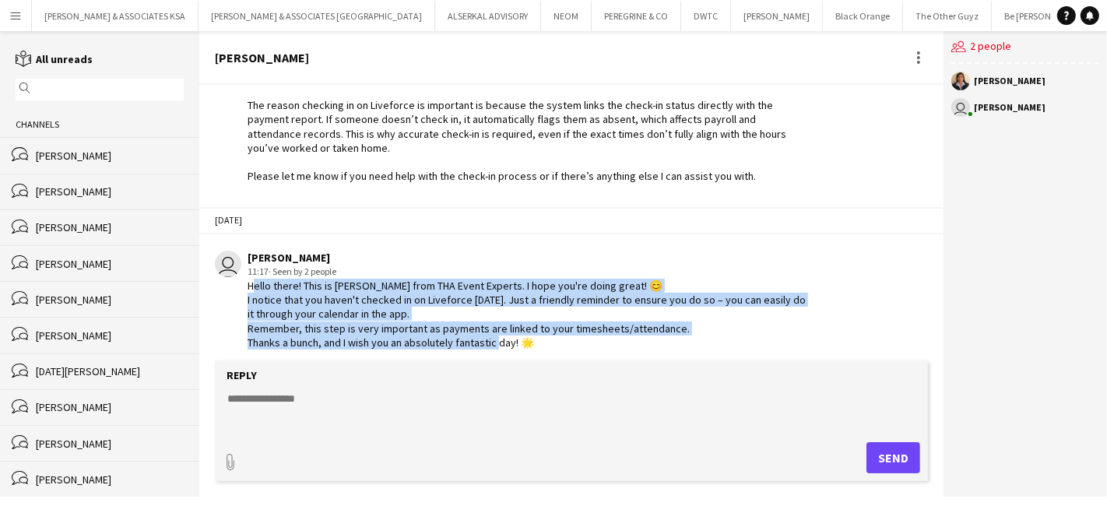
drag, startPoint x: 250, startPoint y: 274, endPoint x: 554, endPoint y: 347, distance: 312.3
click at [554, 347] on app-chat-message "user Glenda Castelino 11:17 · Seen by 2 people Hello there! This is Glenda from…" at bounding box center [571, 300] width 744 height 114
copy div "Hello there! This is Glenda from THA Event Experts. I hope you're doing great! …"
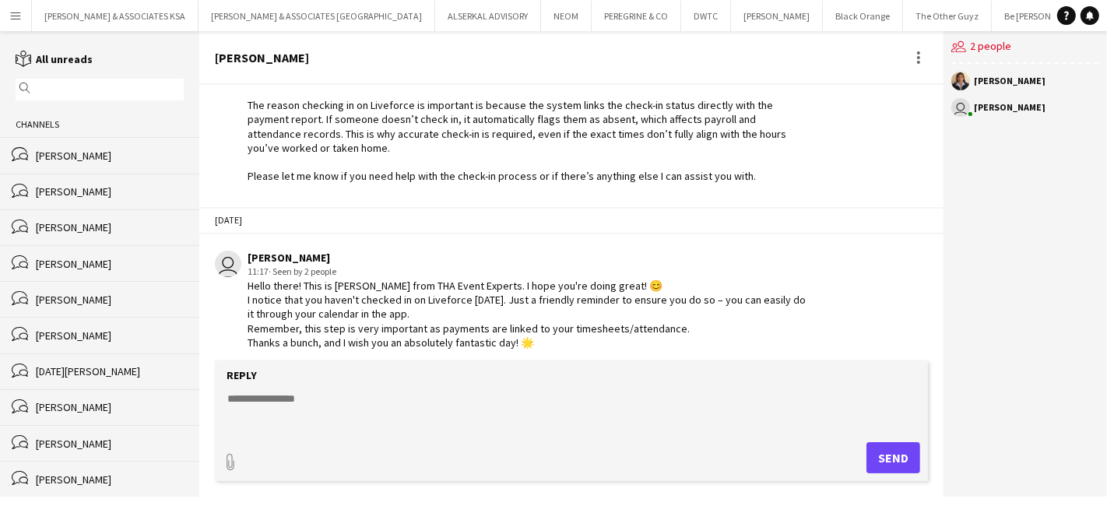
click at [251, 398] on textarea at bounding box center [575, 411] width 698 height 40
paste textarea "**********"
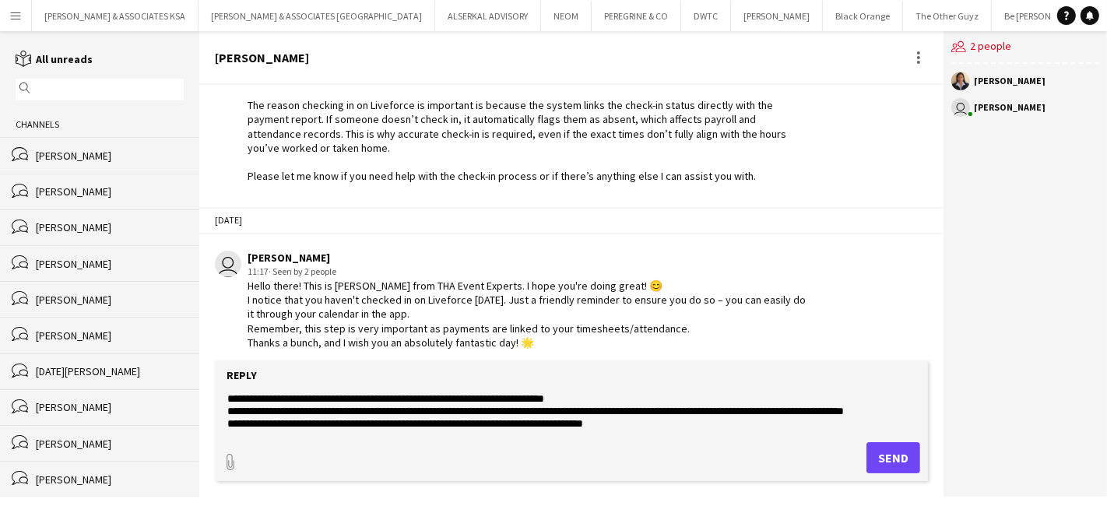
scroll to position [24, 0]
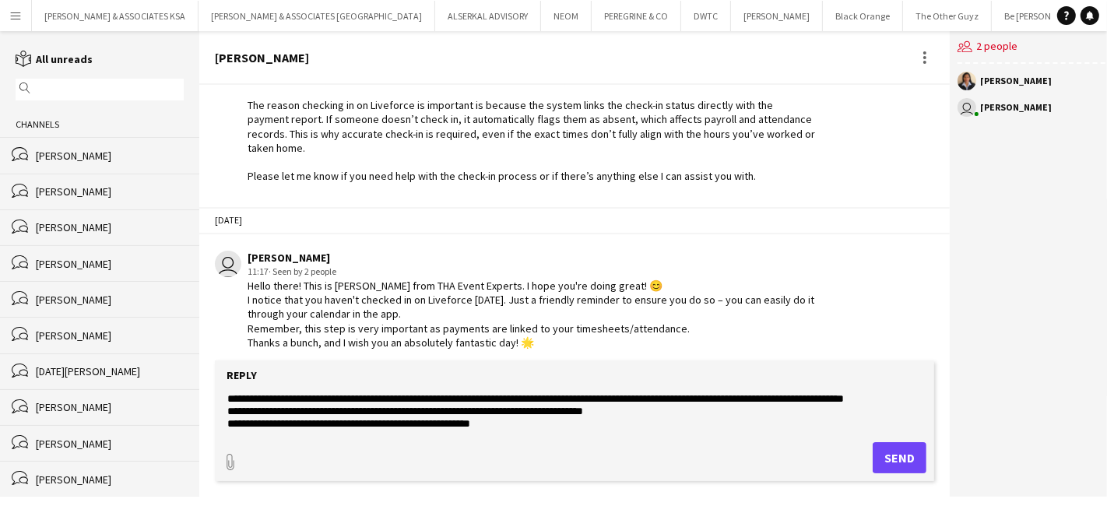
type textarea "**********"
click at [899, 456] on button "Send" at bounding box center [900, 457] width 54 height 31
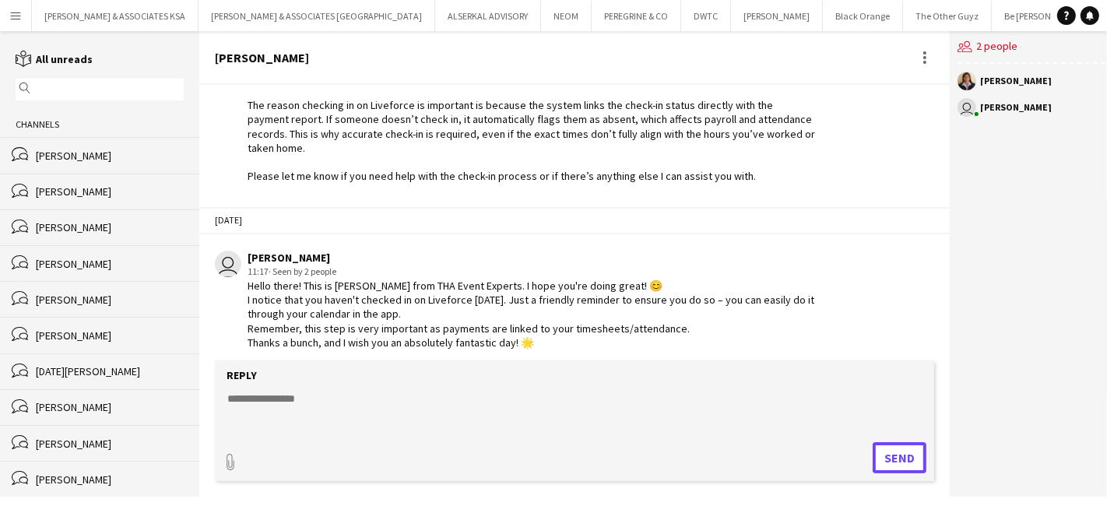
scroll to position [2646, 0]
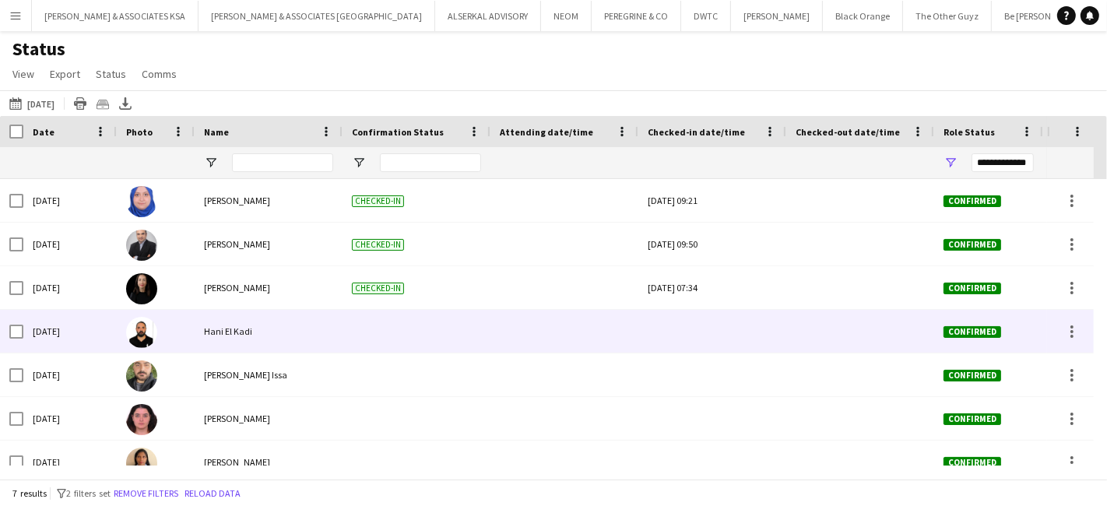
scroll to position [18, 0]
